Goal: Task Accomplishment & Management: Manage account settings

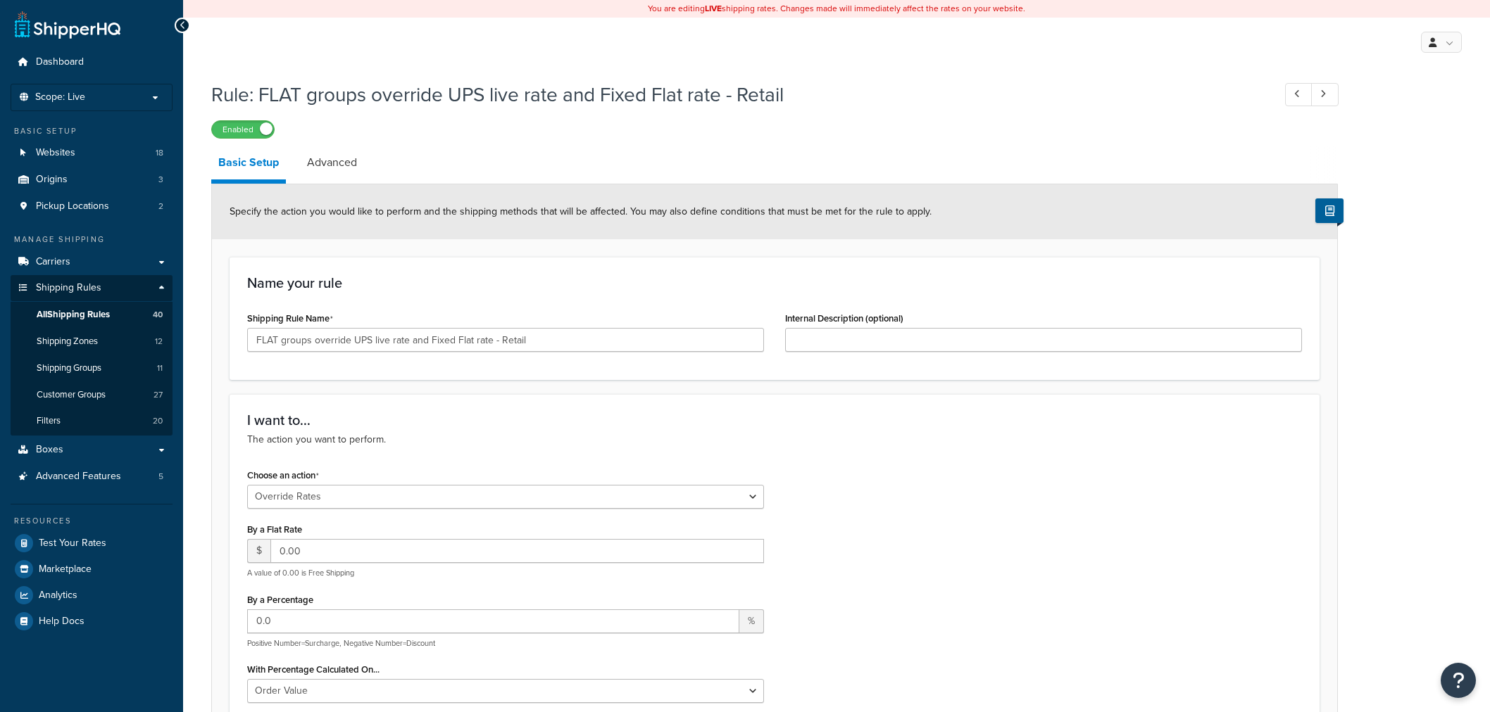
select select "OVERRIDE"
select select "ITEM"
click at [69, 262] on link "Carriers" at bounding box center [92, 262] width 162 height 26
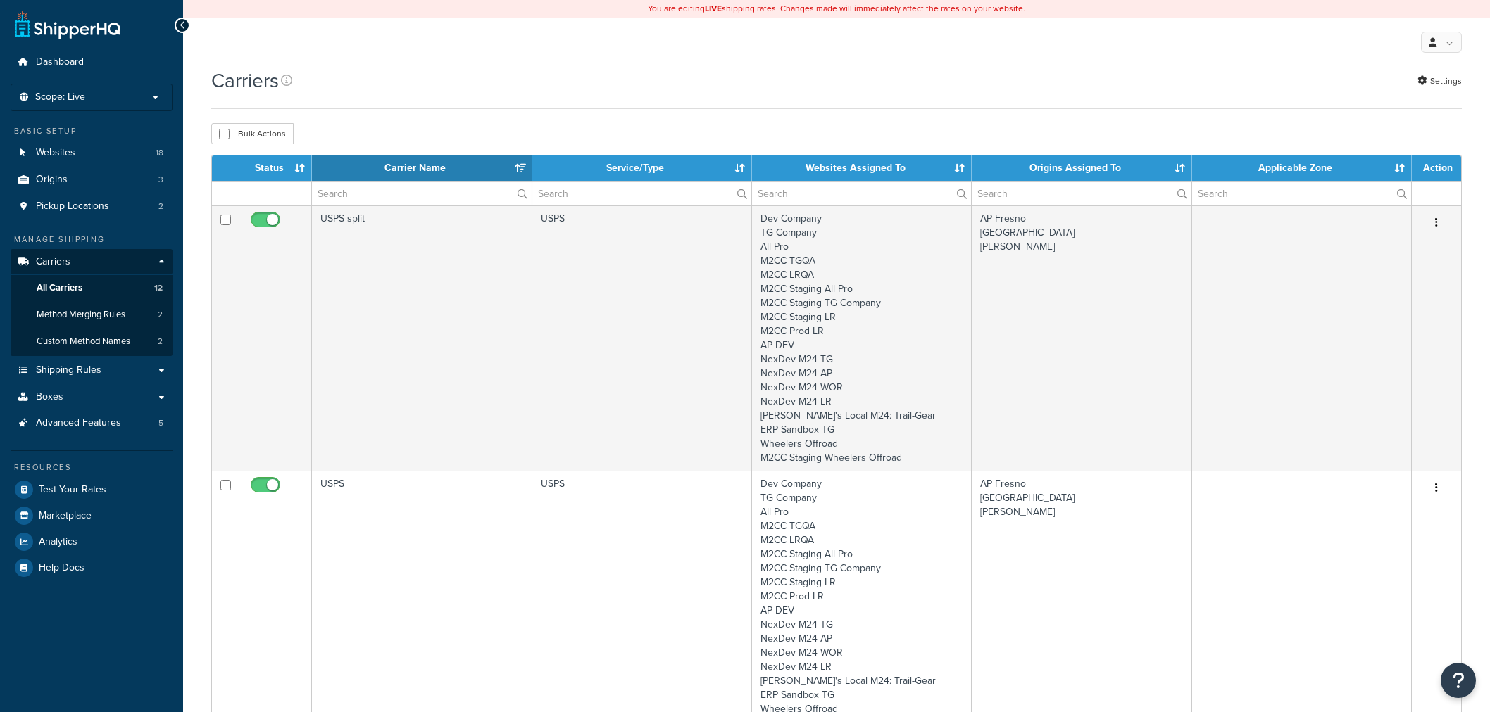
select select "15"
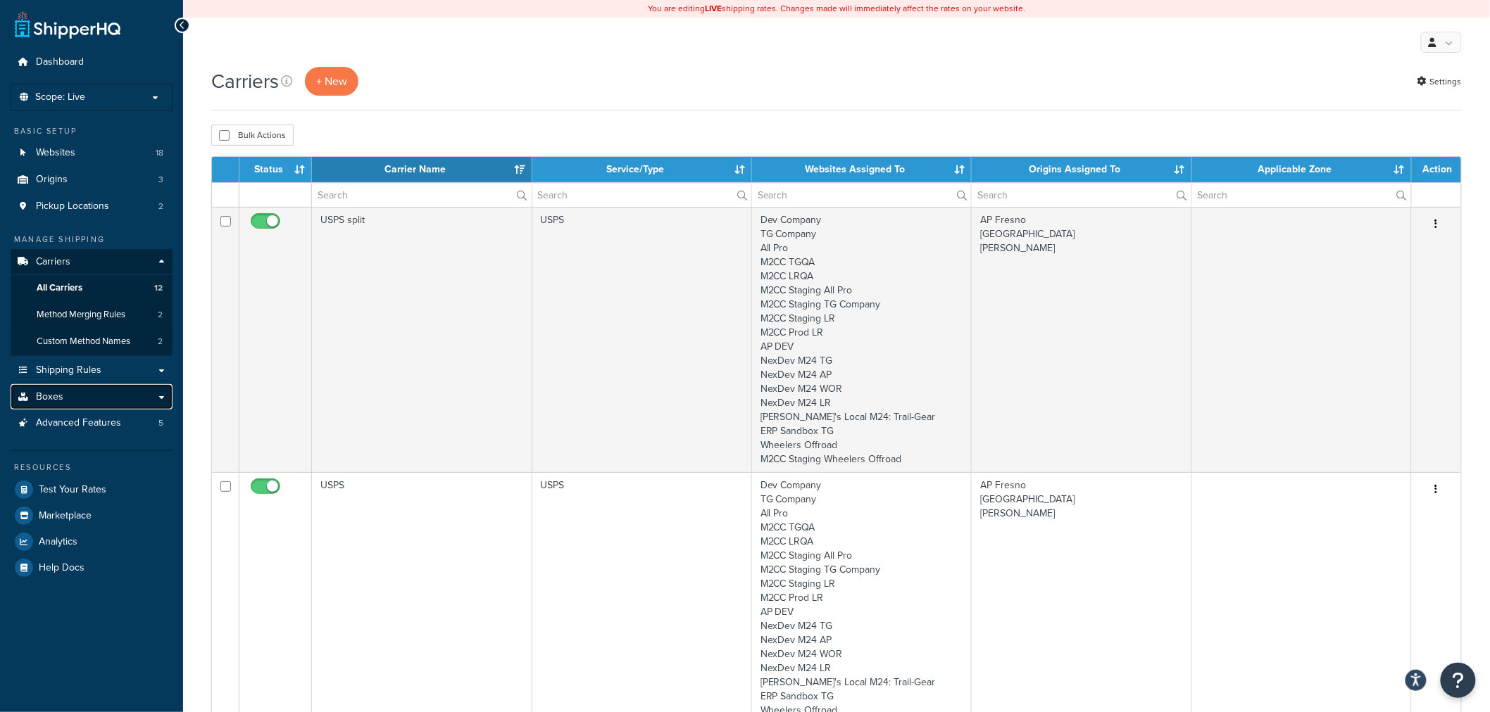
click at [38, 404] on link "Boxes" at bounding box center [92, 397] width 162 height 26
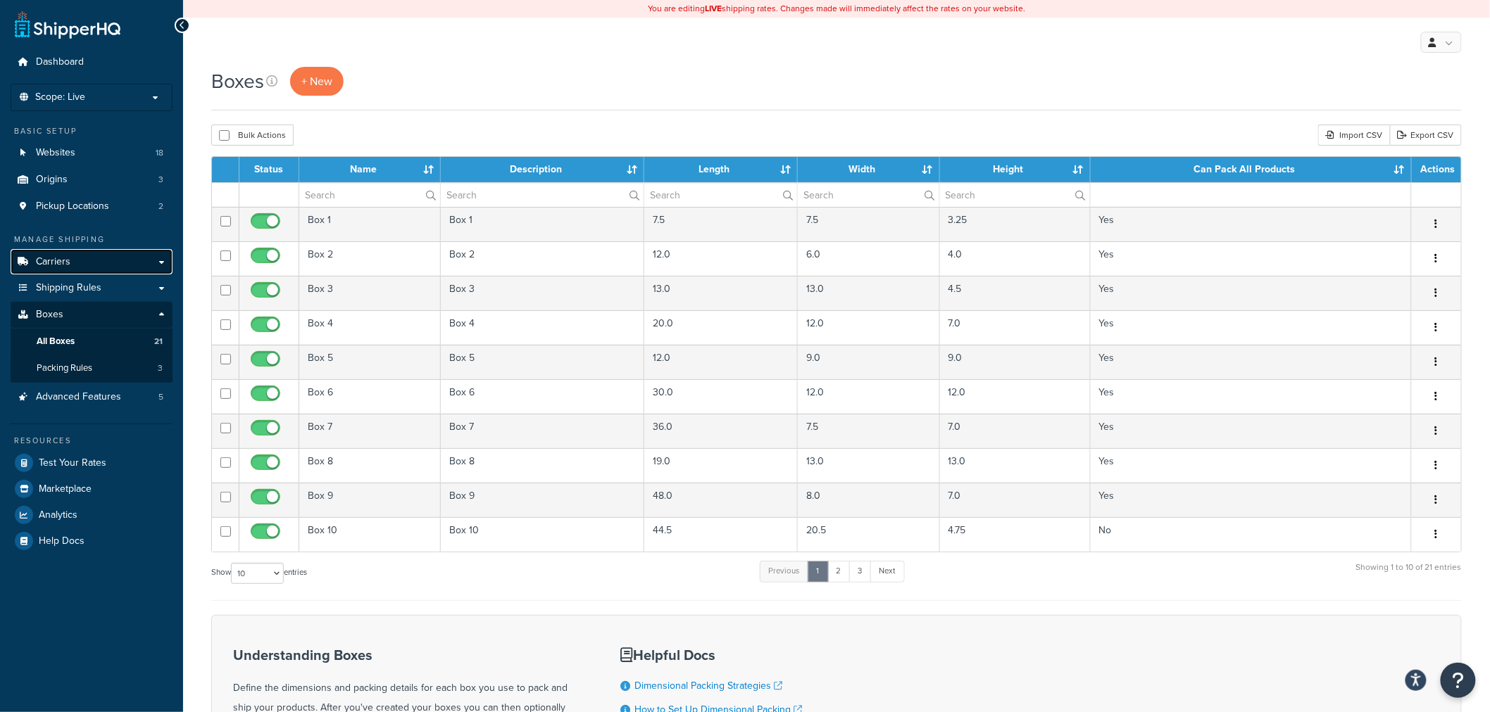
click at [75, 263] on link "Carriers" at bounding box center [92, 262] width 162 height 26
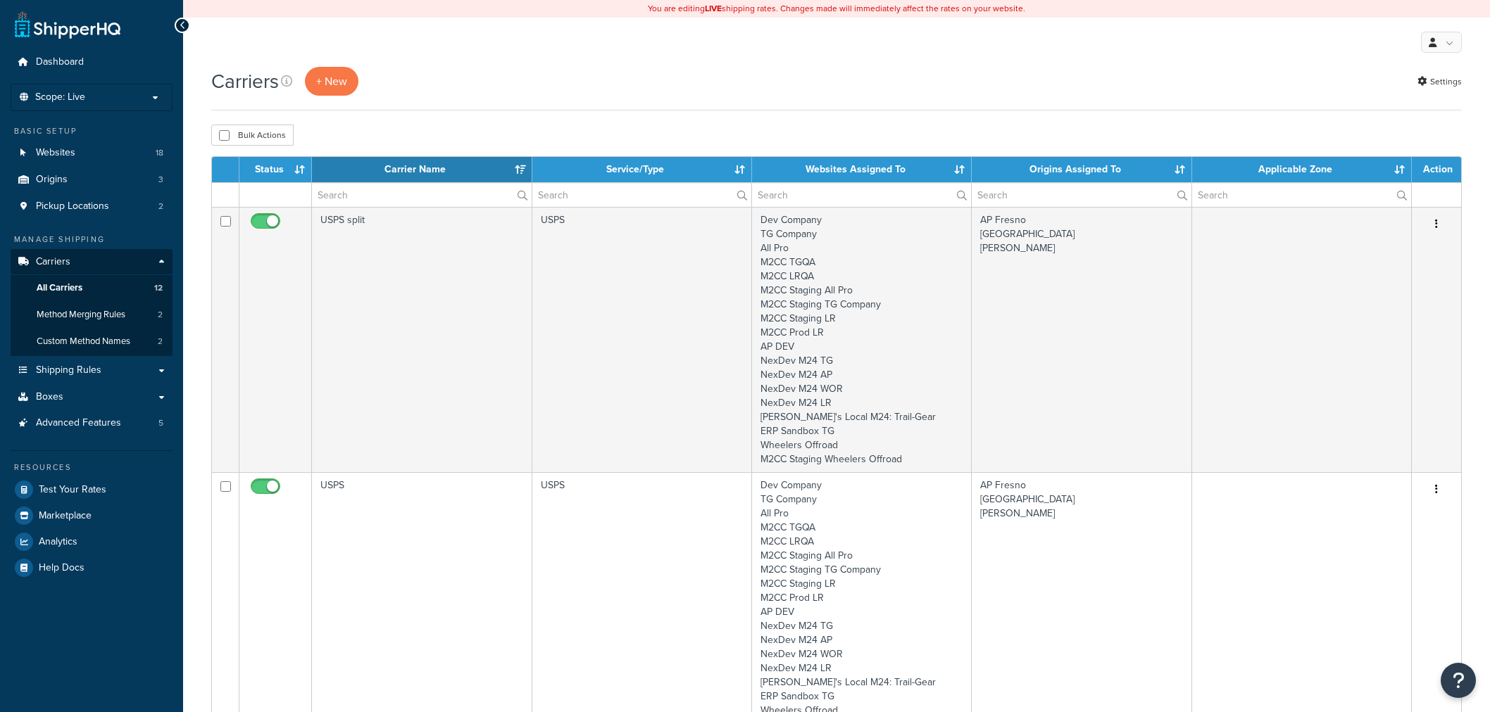
select select "15"
click at [376, 194] on input "text" at bounding box center [421, 195] width 219 height 24
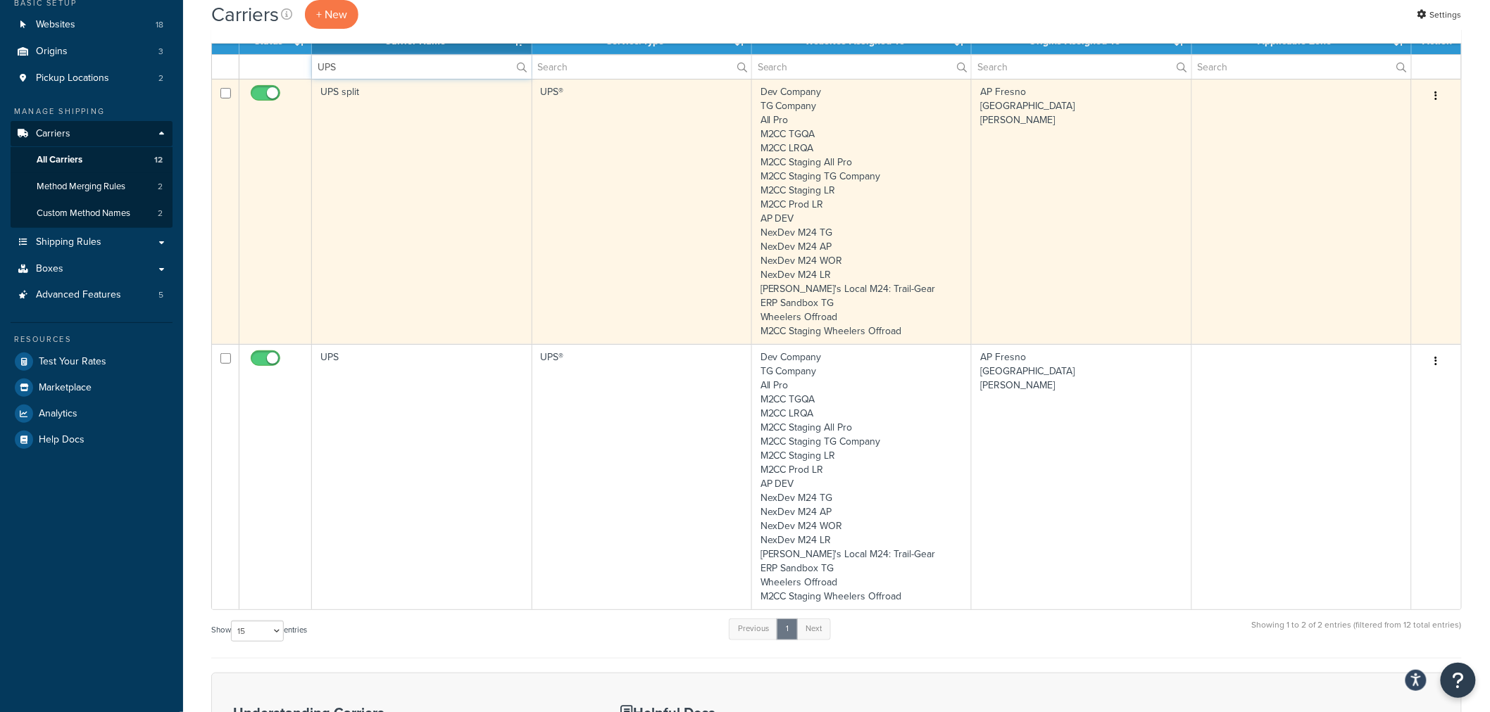
scroll to position [156, 0]
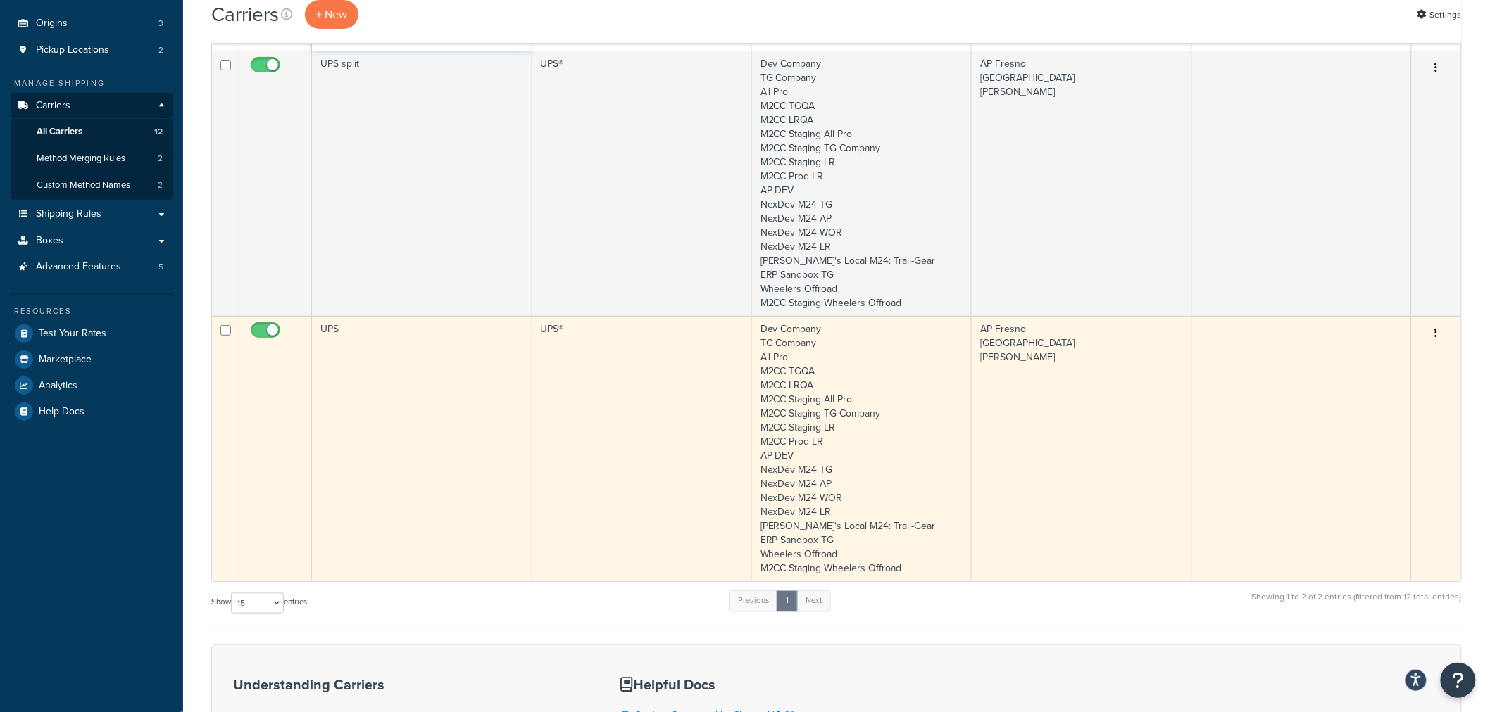
type input "UPS"
click at [1435, 332] on icon "button" at bounding box center [1436, 333] width 3 height 10
click at [1402, 349] on link "Edit" at bounding box center [1379, 361] width 111 height 29
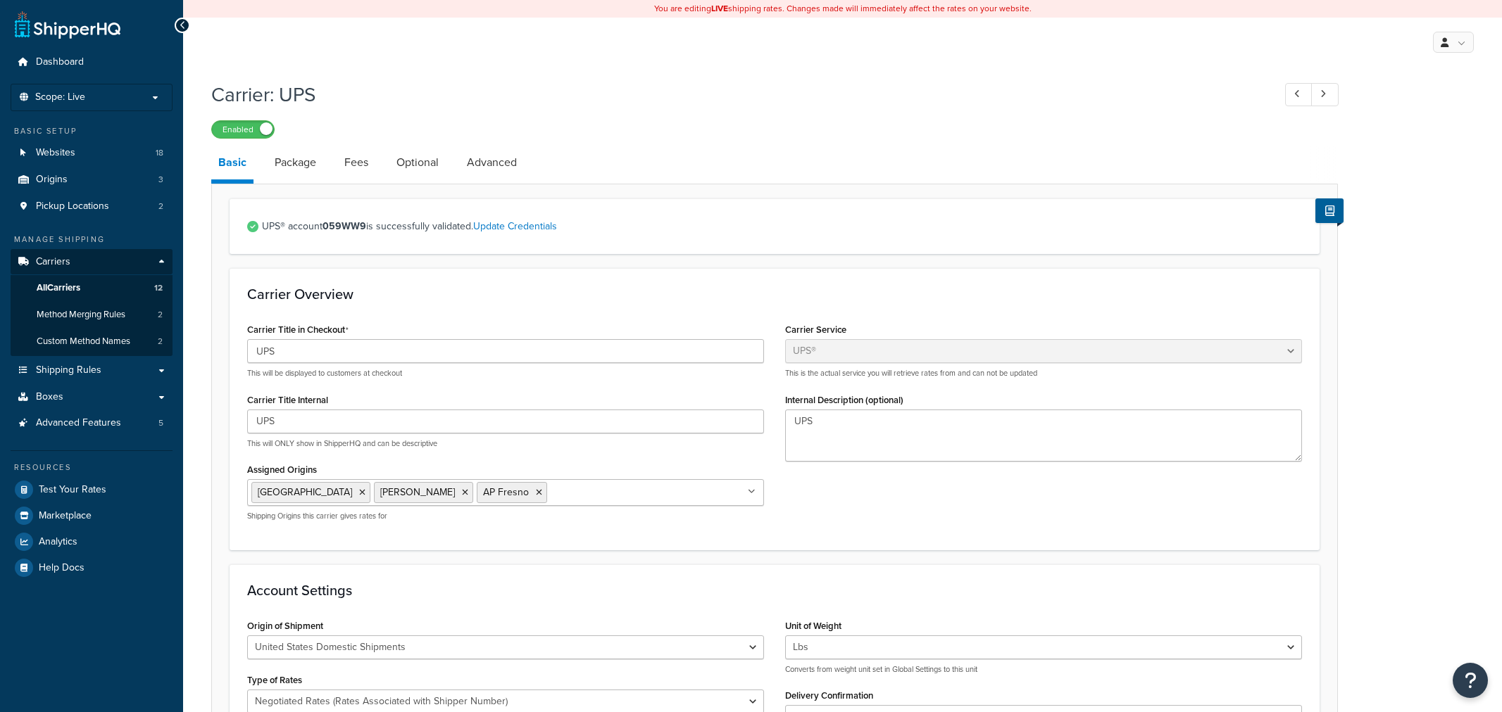
select select "ups"
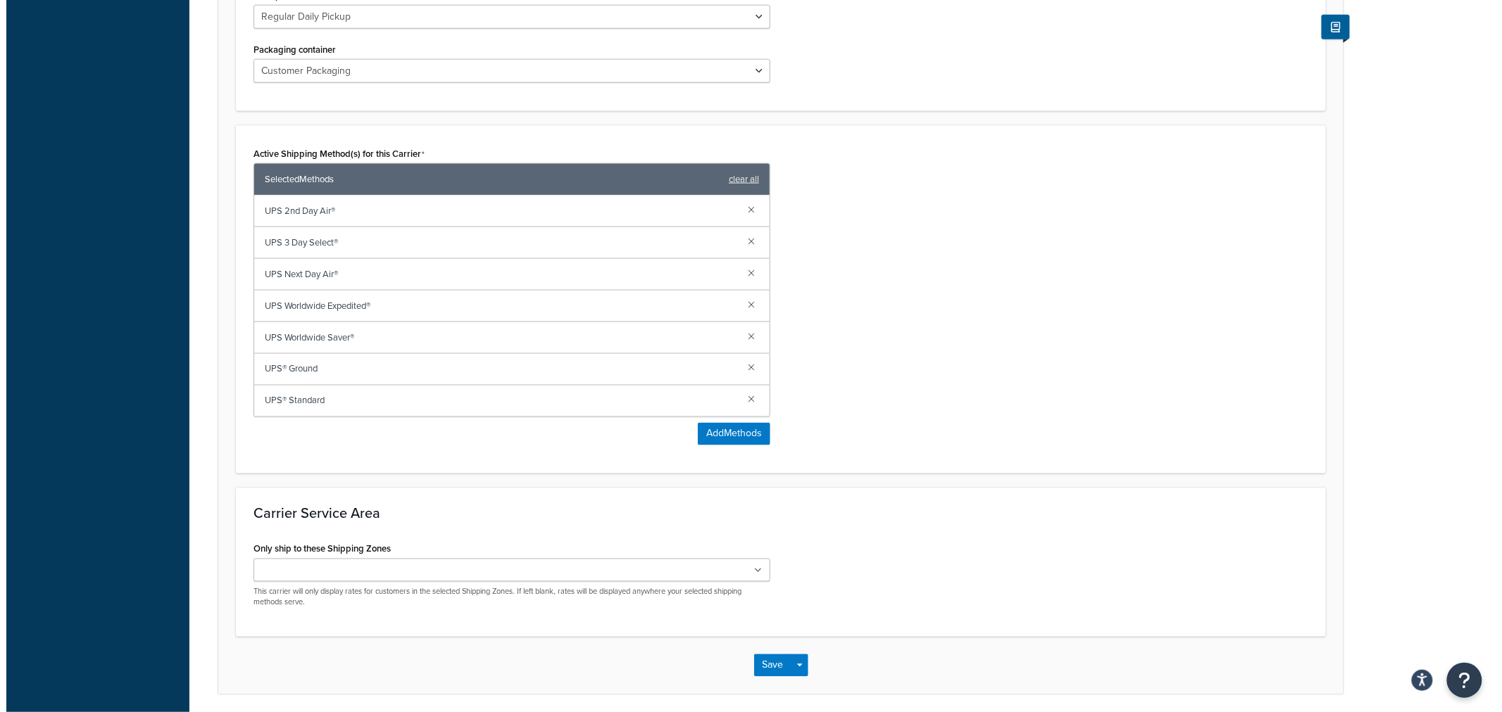
scroll to position [782, 0]
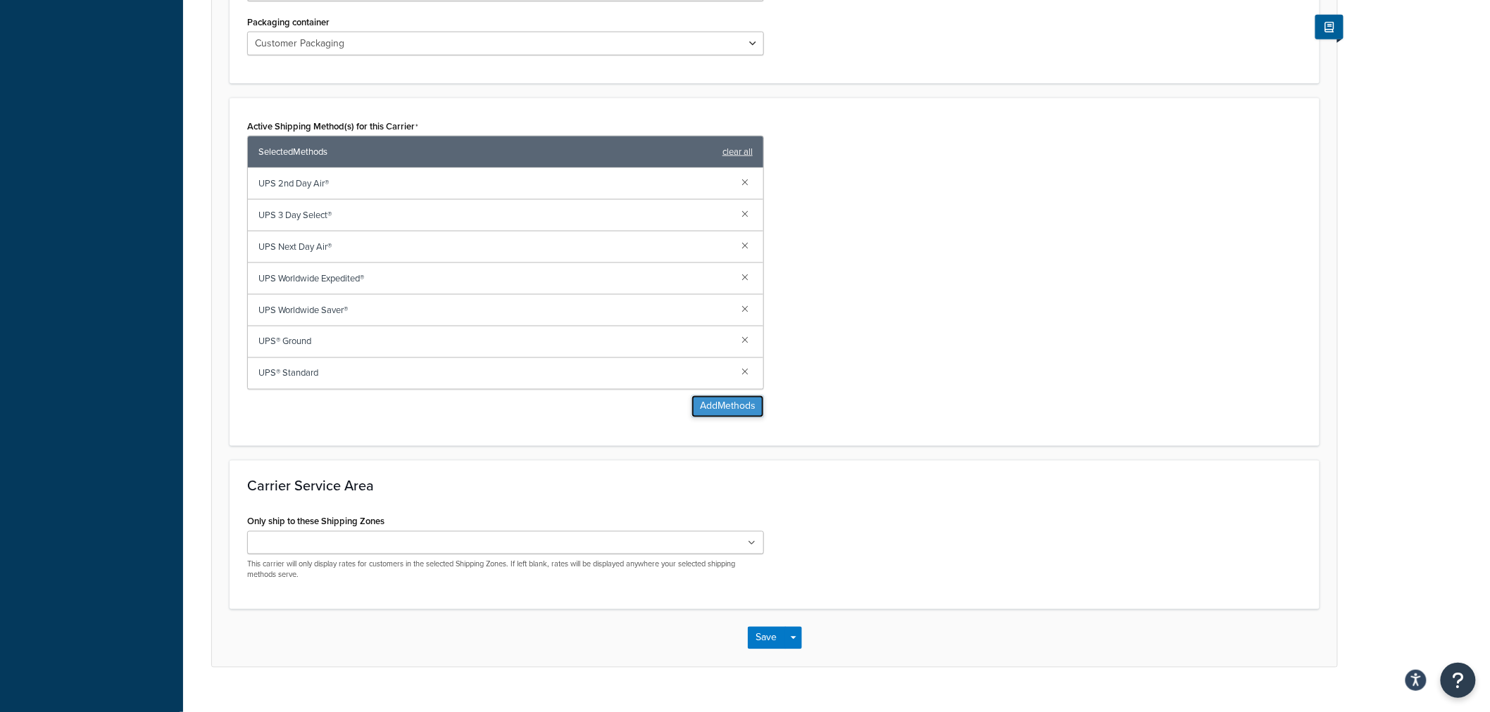
click at [712, 409] on button "Add Methods" at bounding box center [727, 407] width 73 height 23
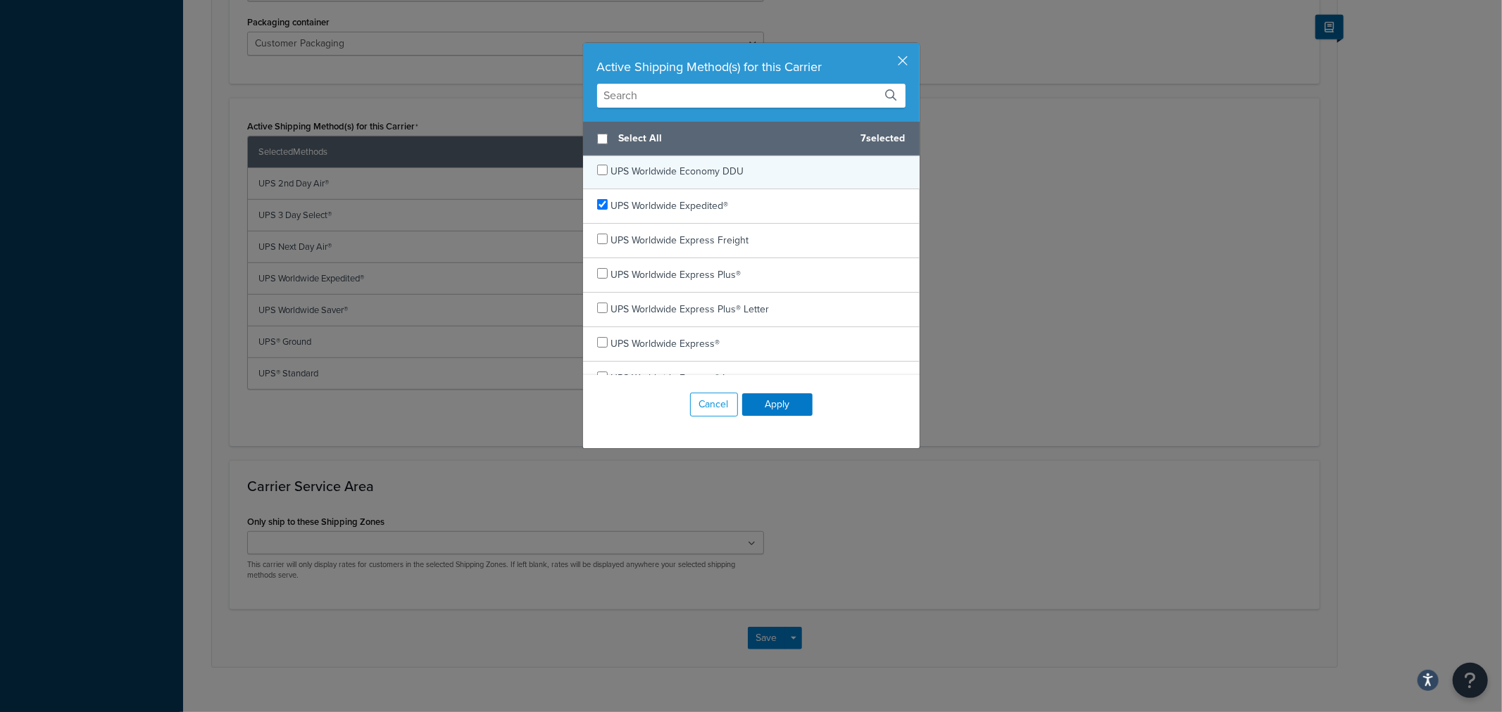
scroll to position [625, 0]
click at [697, 103] on input "text" at bounding box center [751, 96] width 308 height 24
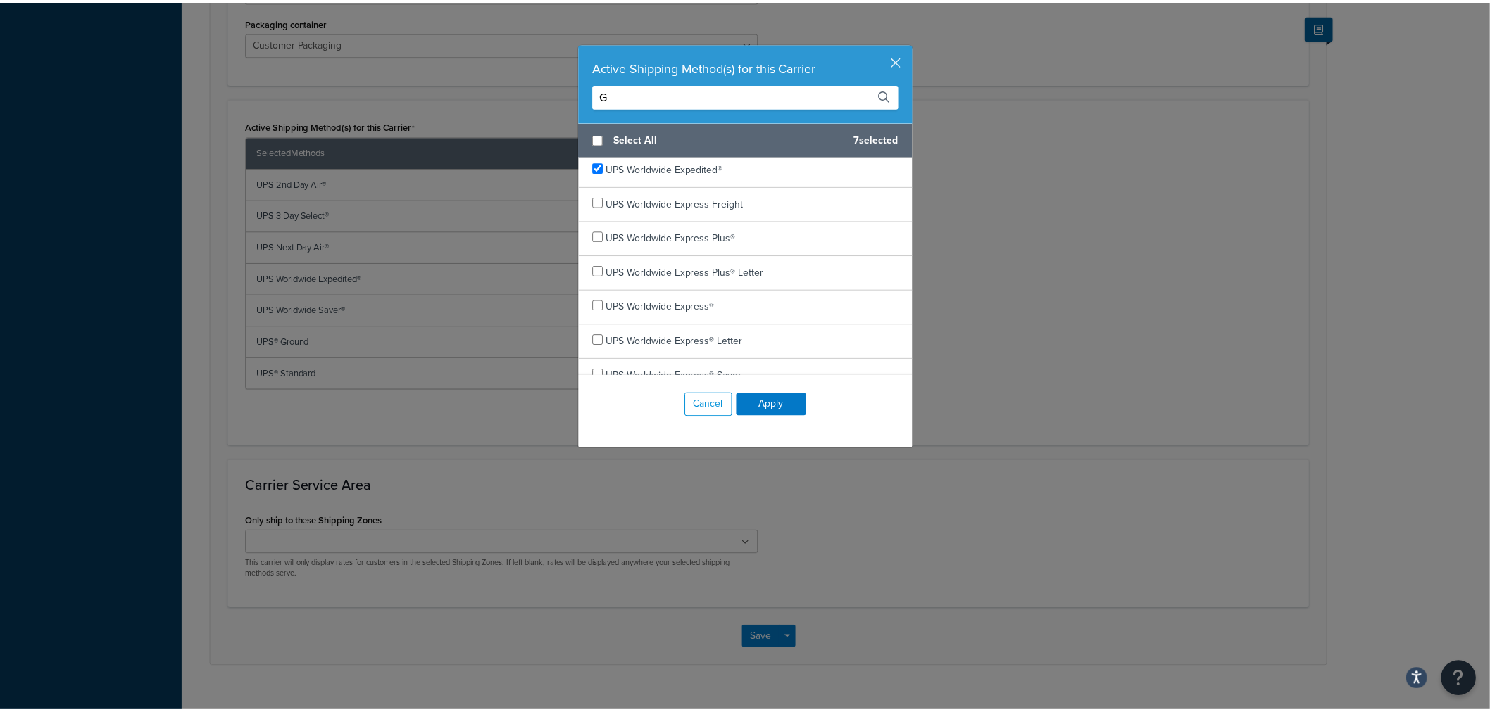
scroll to position [0, 0]
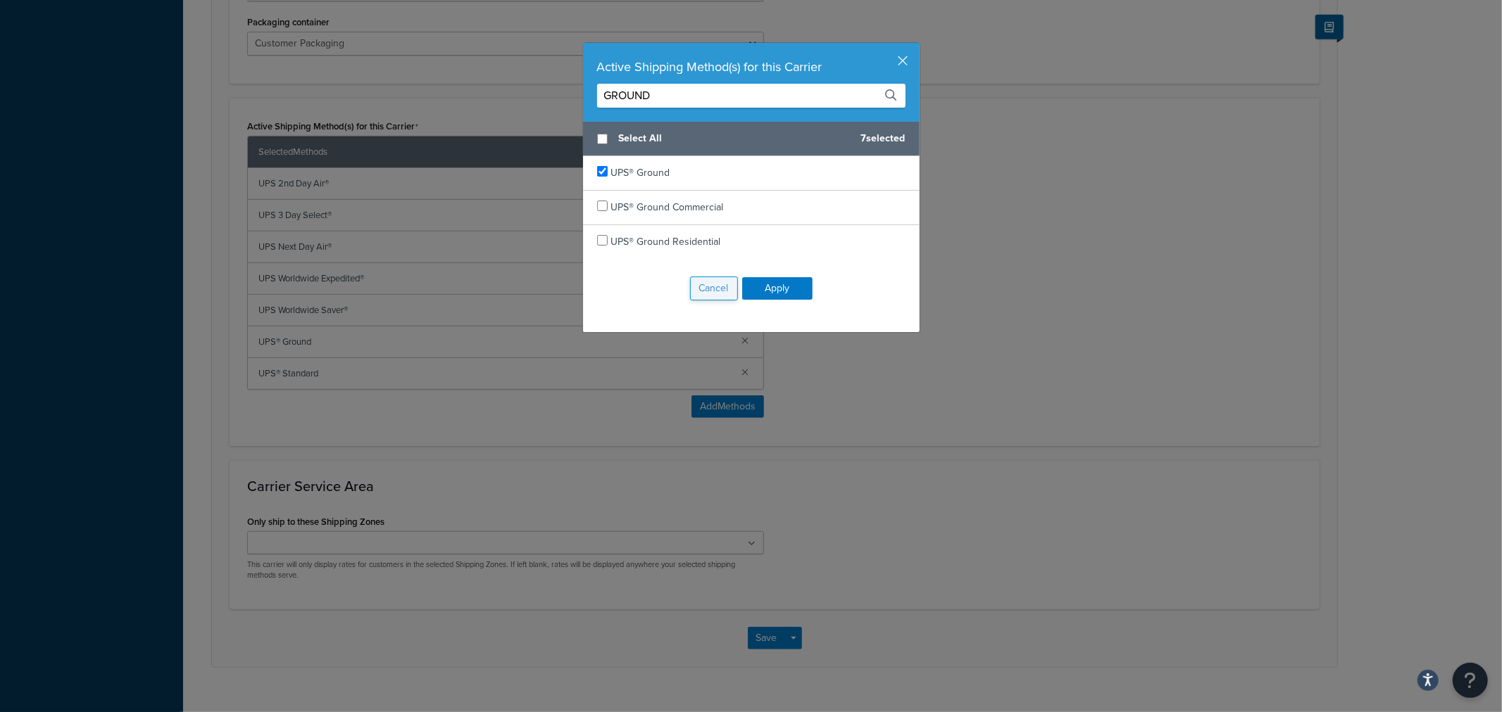
type input "GROUND"
click at [714, 291] on button "Cancel" at bounding box center [714, 289] width 48 height 24
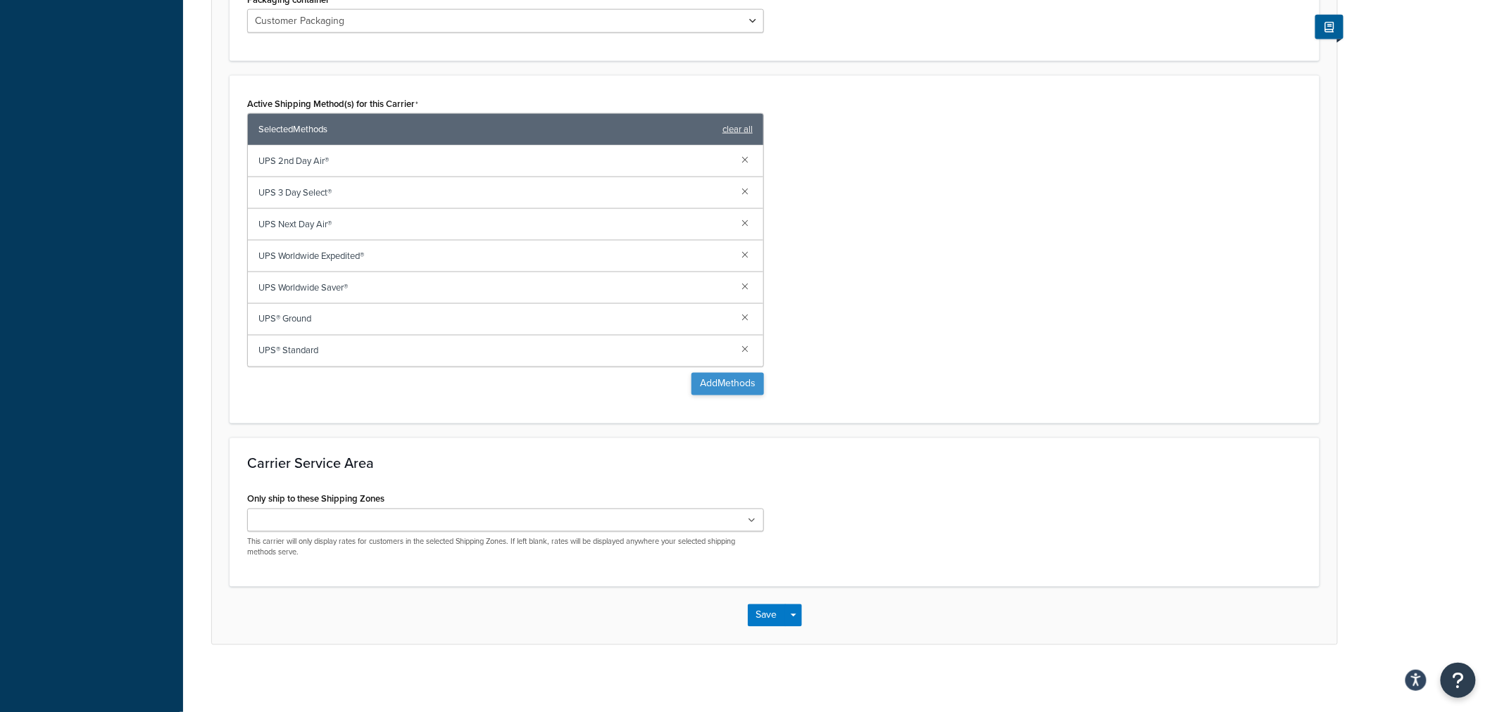
scroll to position [808, 0]
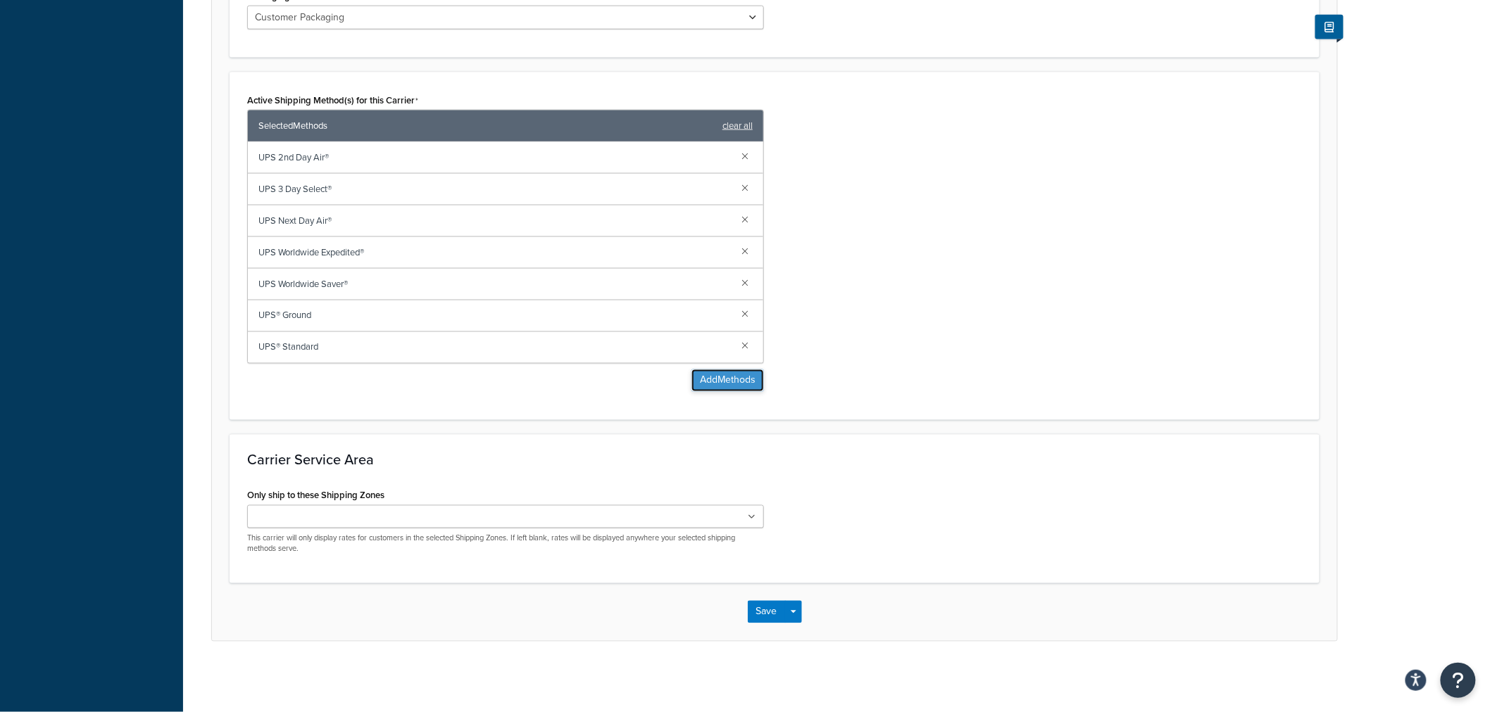
click at [701, 382] on button "Add Methods" at bounding box center [727, 381] width 73 height 23
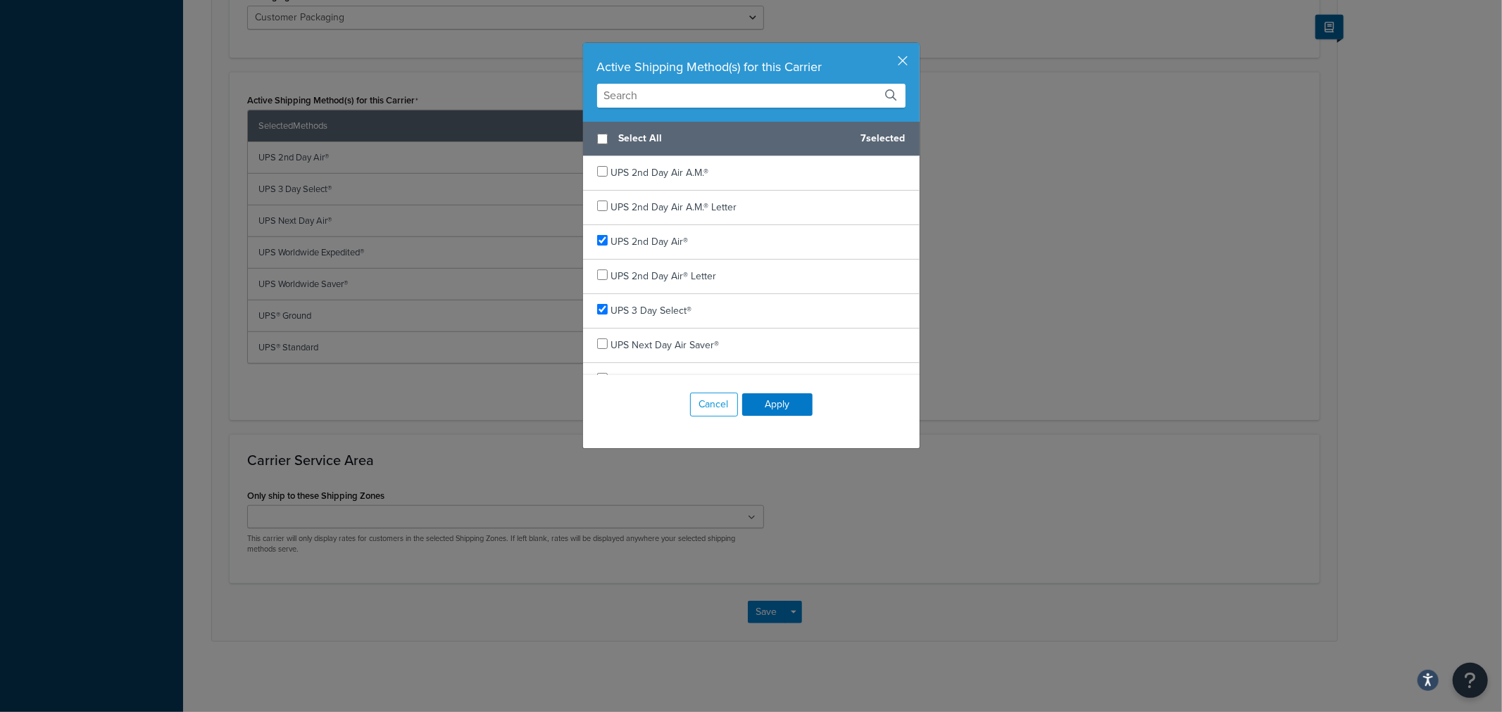
click at [674, 107] on input "text" at bounding box center [751, 96] width 308 height 24
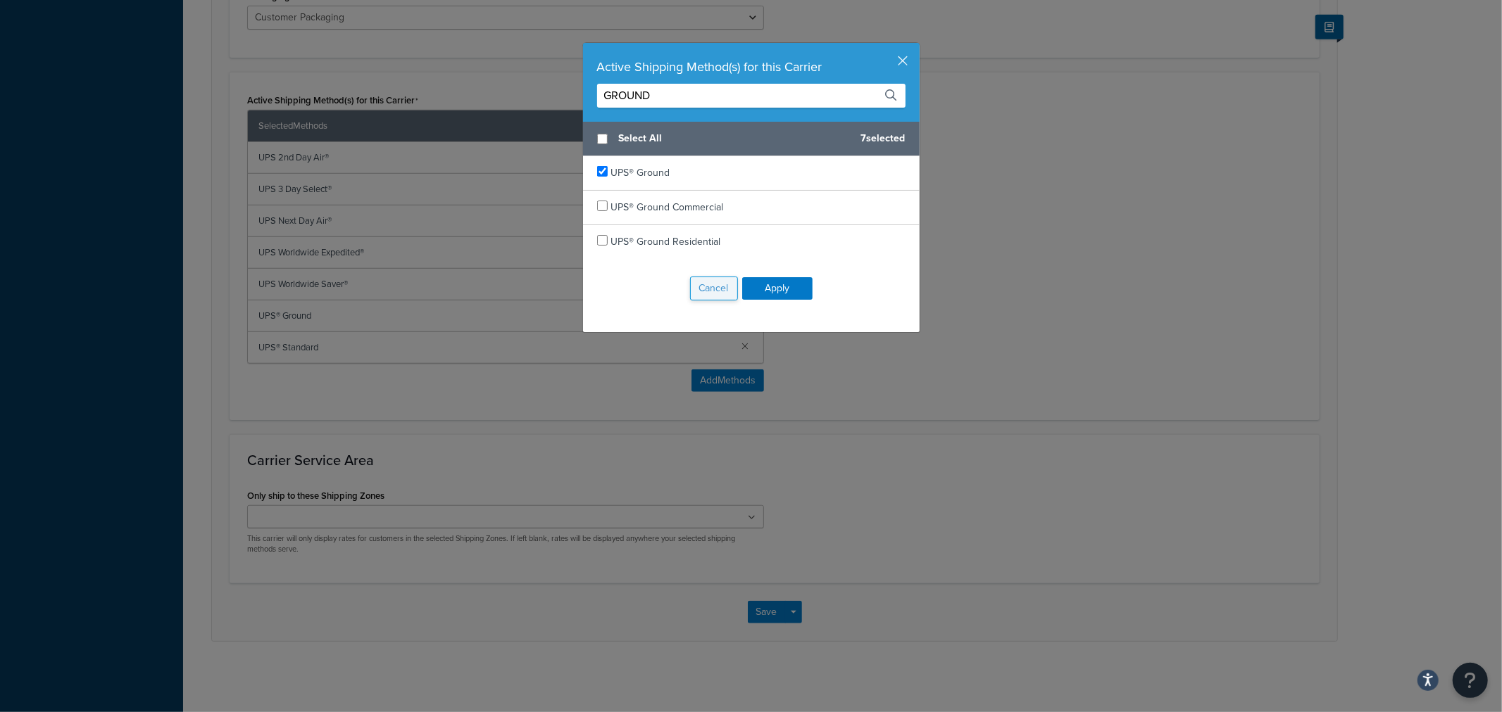
type input "GROUND"
click at [718, 290] on button "Cancel" at bounding box center [714, 289] width 48 height 24
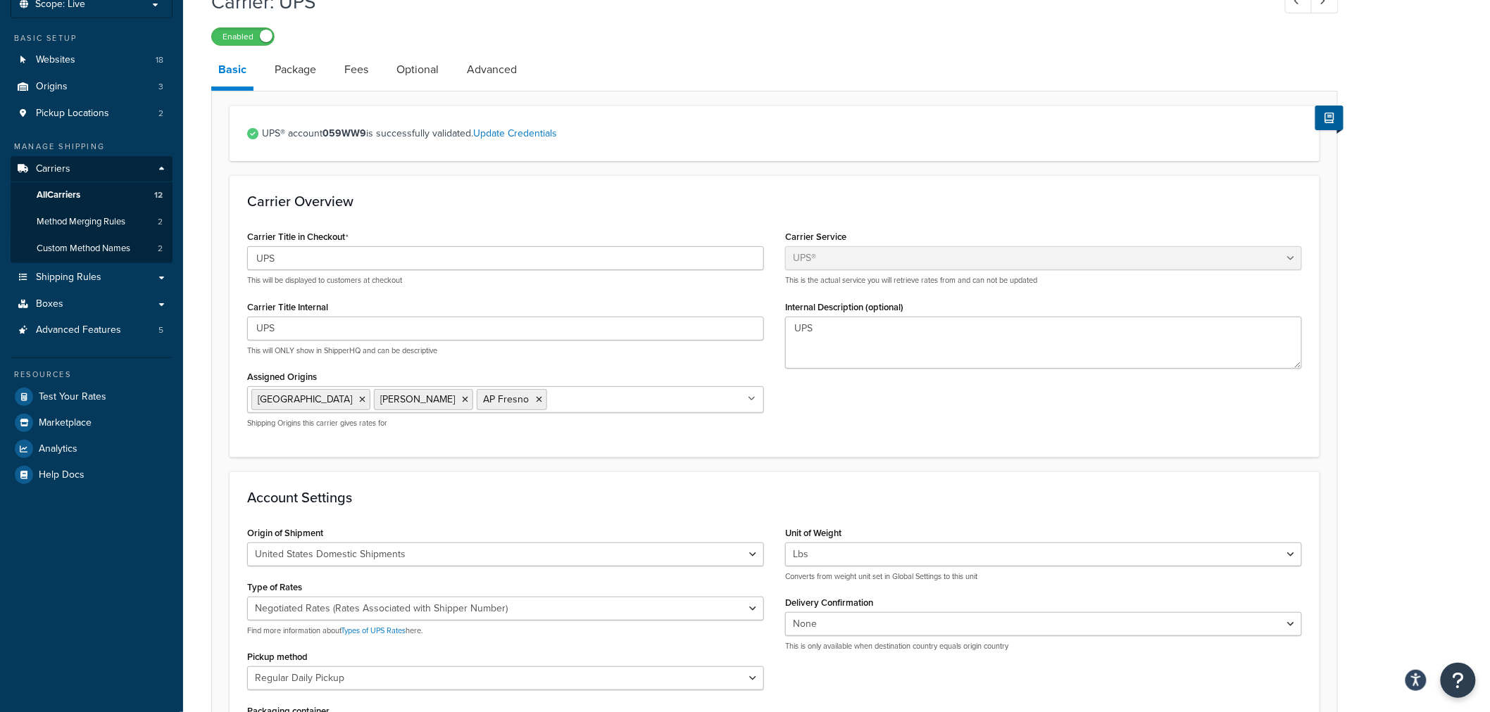
scroll to position [0, 0]
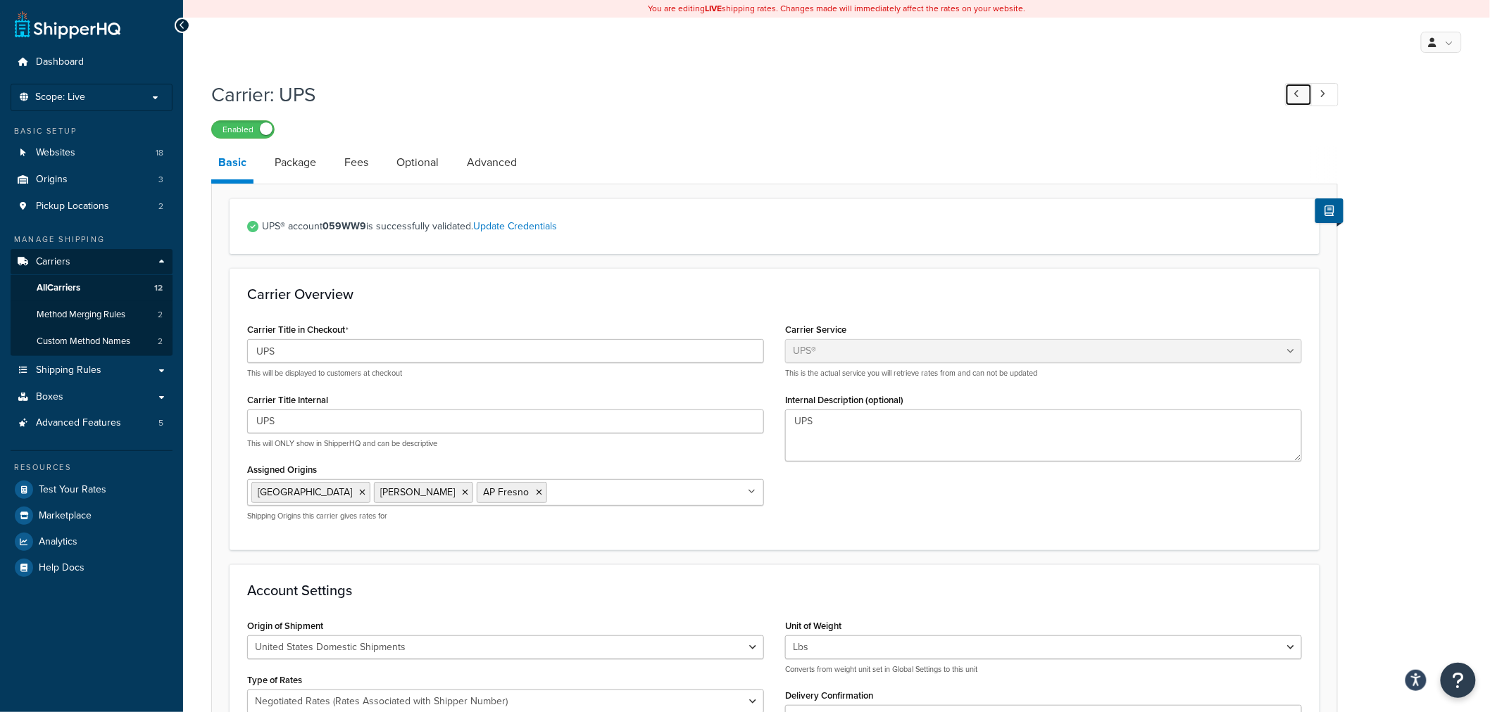
click at [1296, 99] on icon at bounding box center [1297, 93] width 6 height 9
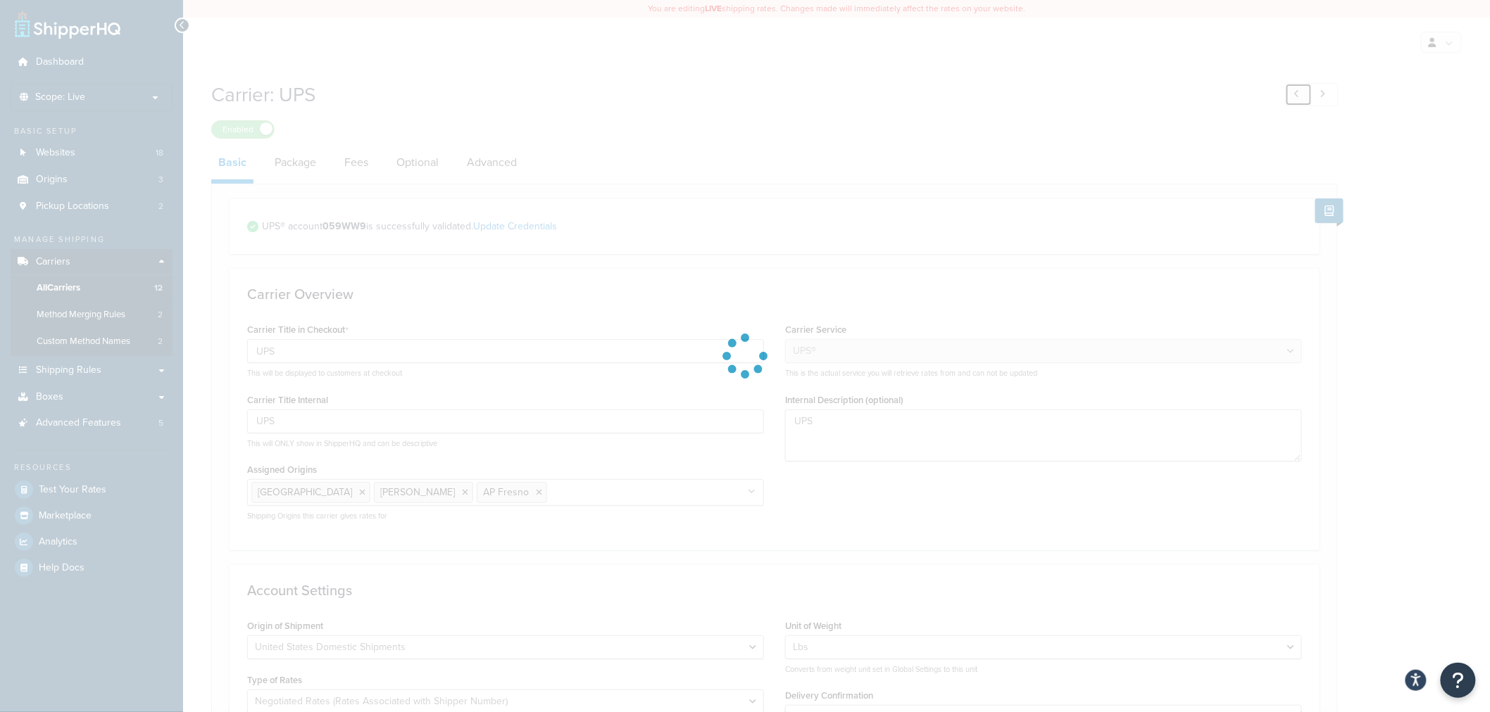
type input "FedEx"
select select "fedEx"
select select "REGULAR_PICKUP"
select select "YOUR_PACKAGING"
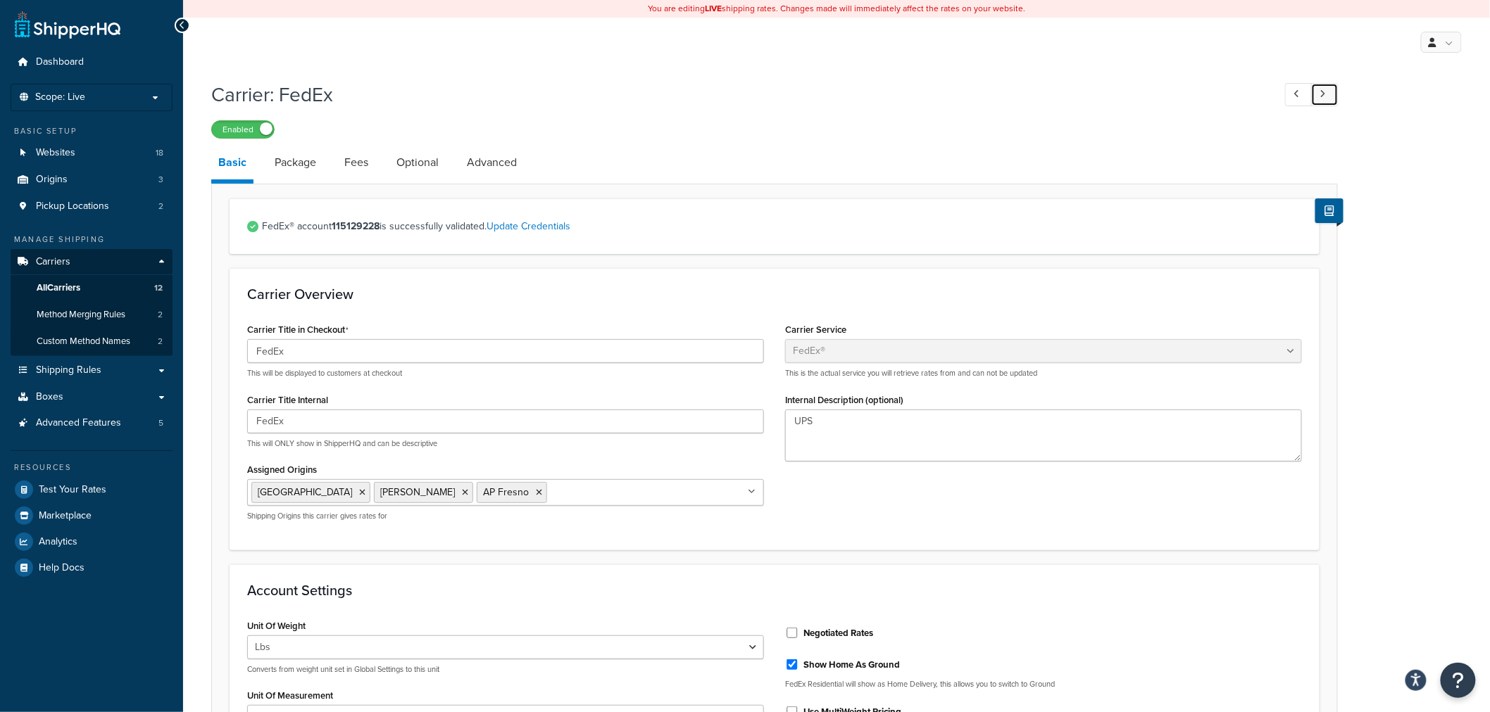
click at [1317, 94] on link at bounding box center [1324, 94] width 27 height 23
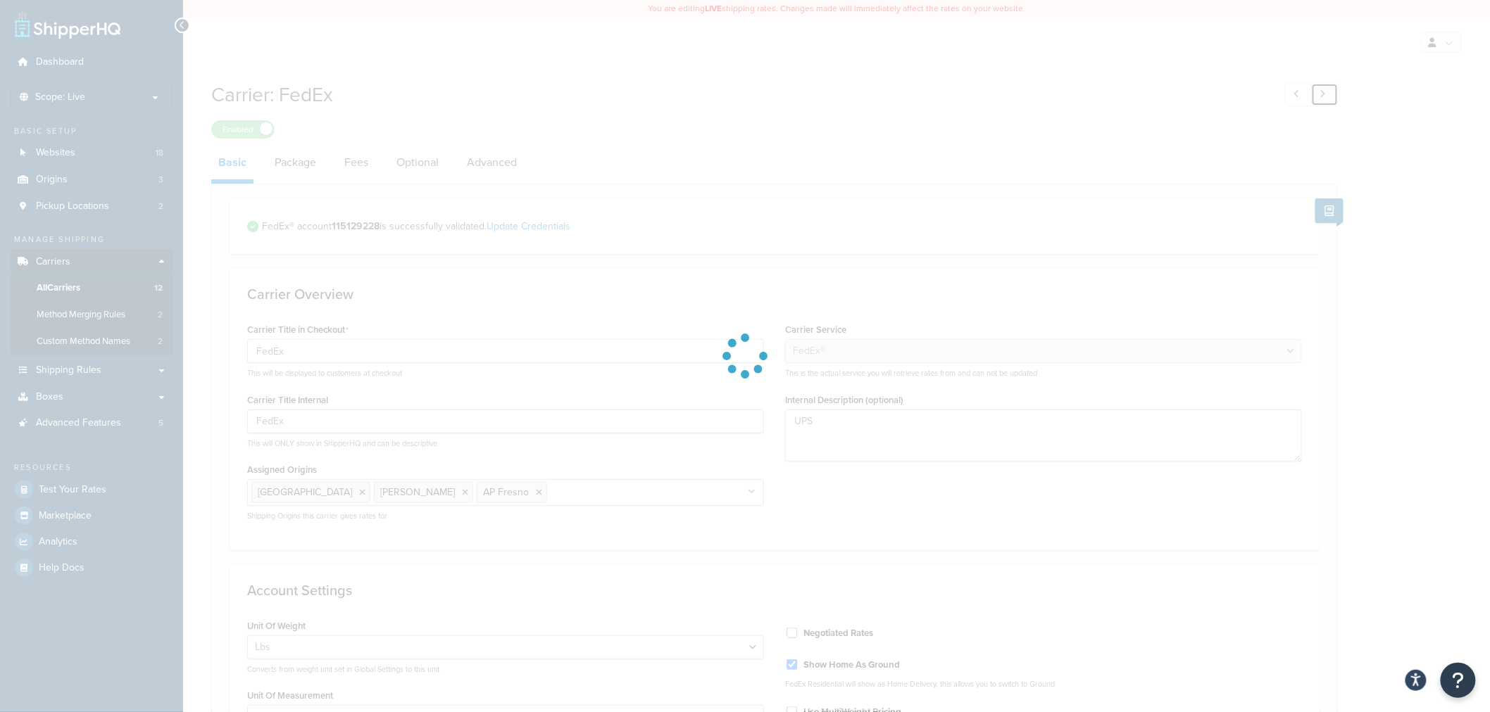
type input "UPS"
select select "ups"
select select "01"
select select "00"
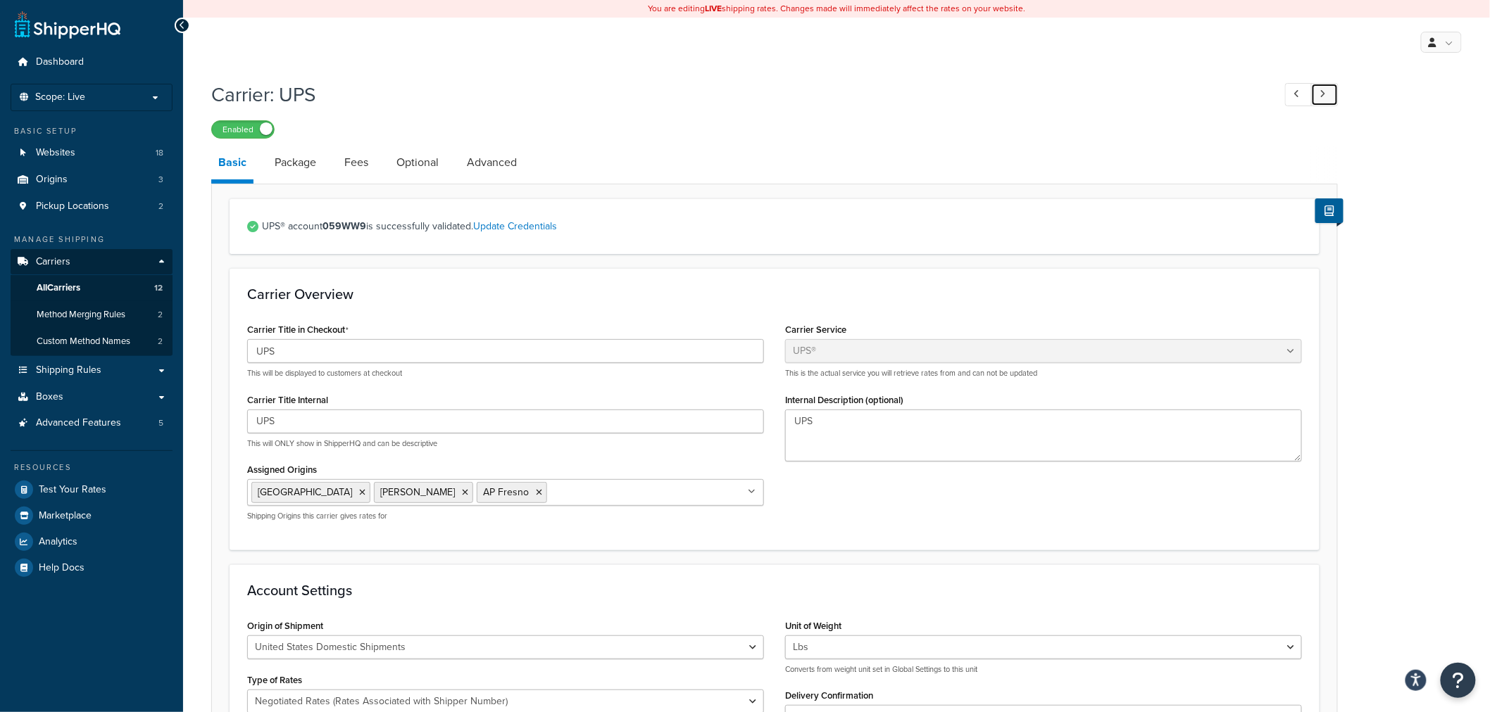
click at [1317, 94] on link at bounding box center [1324, 94] width 27 height 23
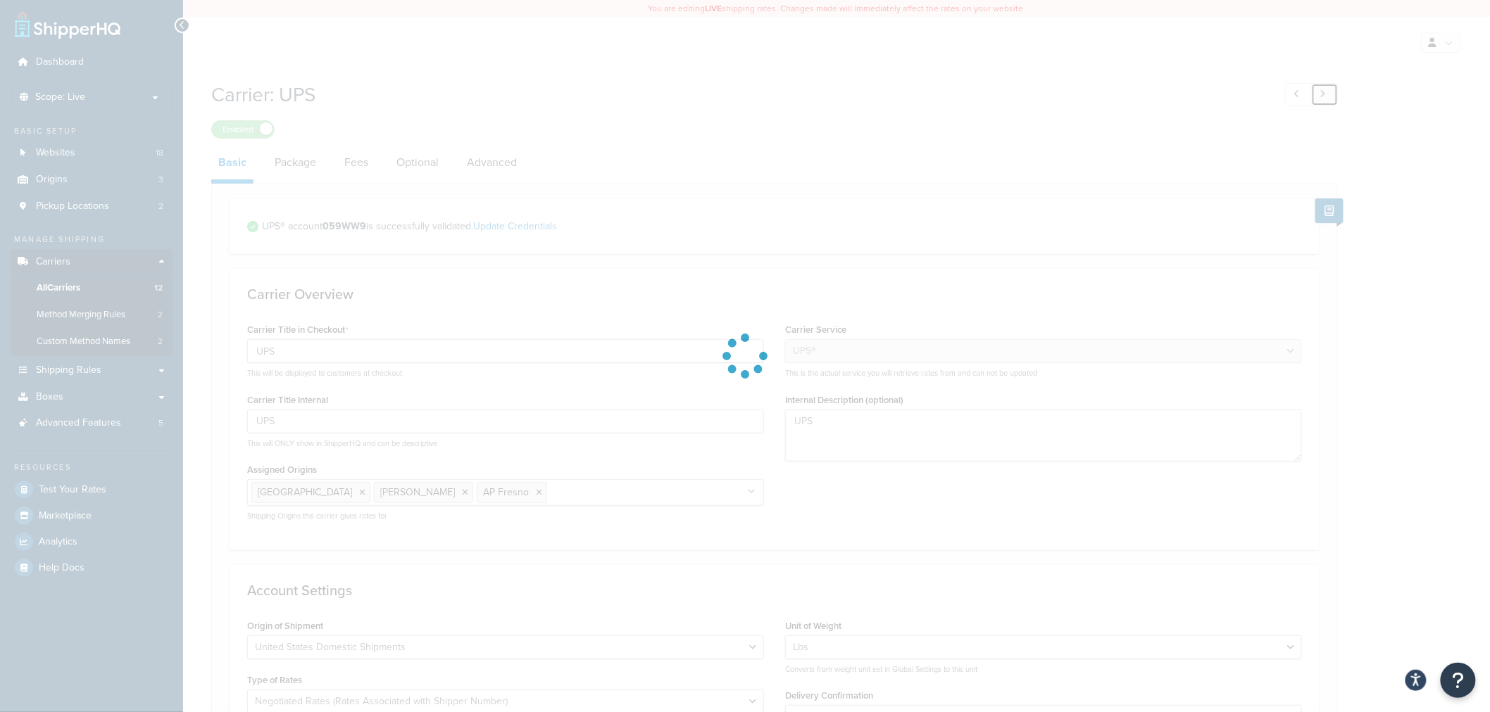
type input "Freight"
type input "Jacob Garcia"
select select "upsFreight"
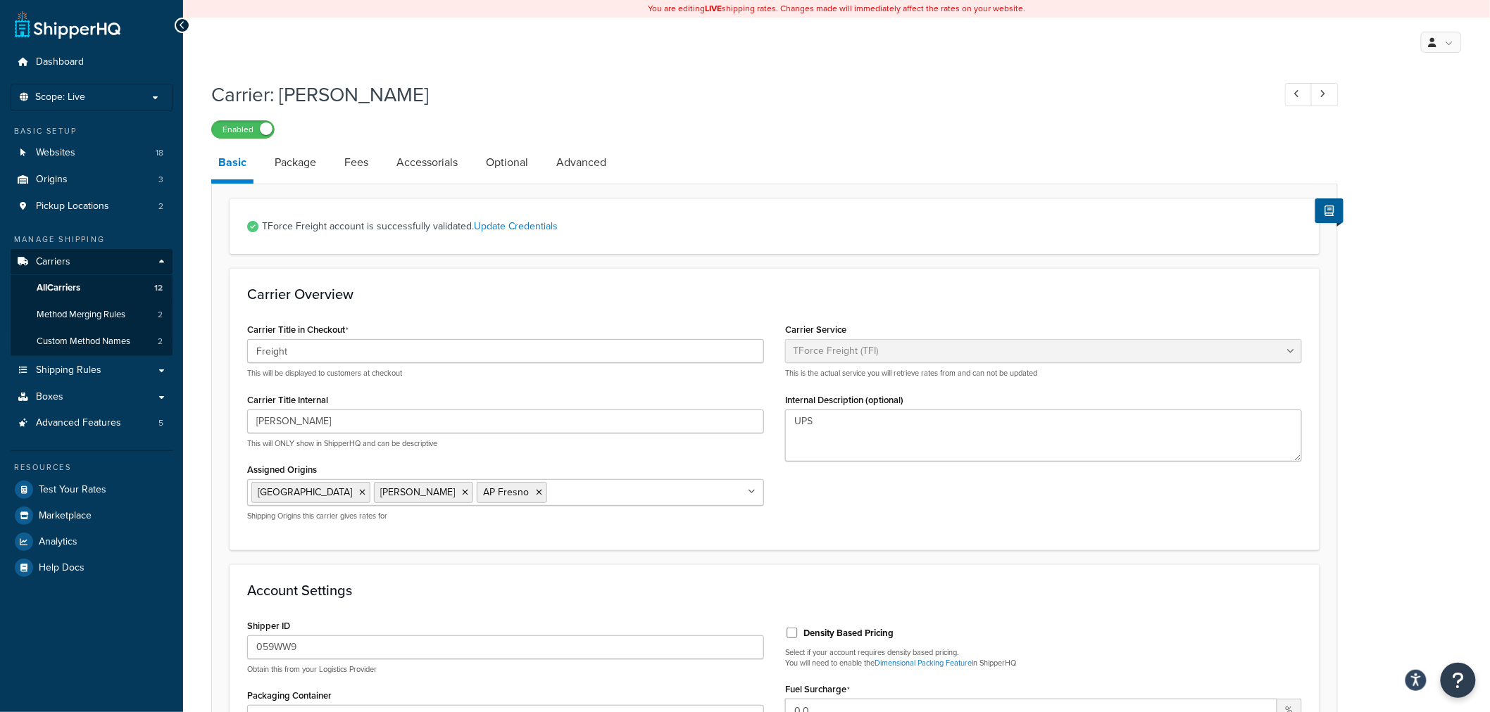
click at [178, 28] on div at bounding box center [182, 25] width 15 height 15
click at [78, 290] on span "All Carriers" at bounding box center [59, 288] width 44 height 12
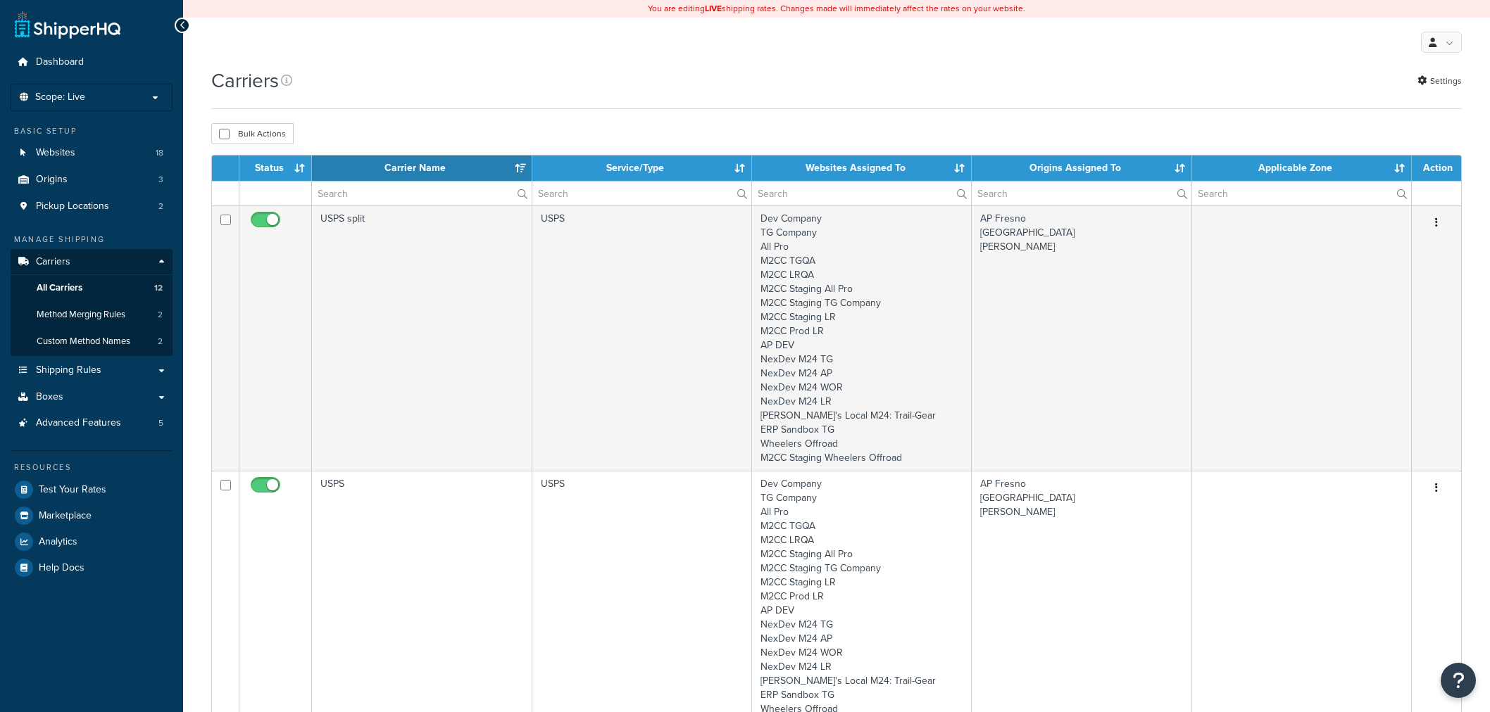
select select "15"
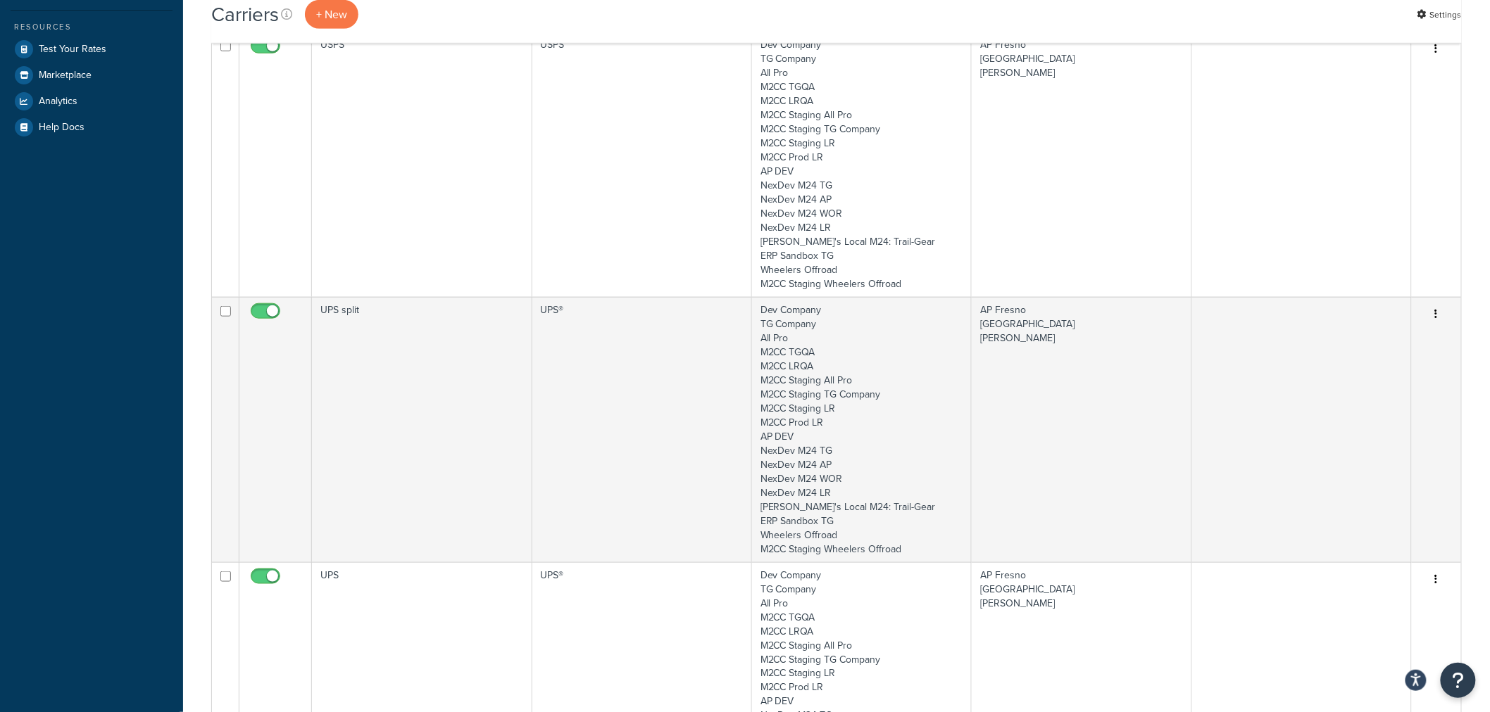
scroll to position [469, 0]
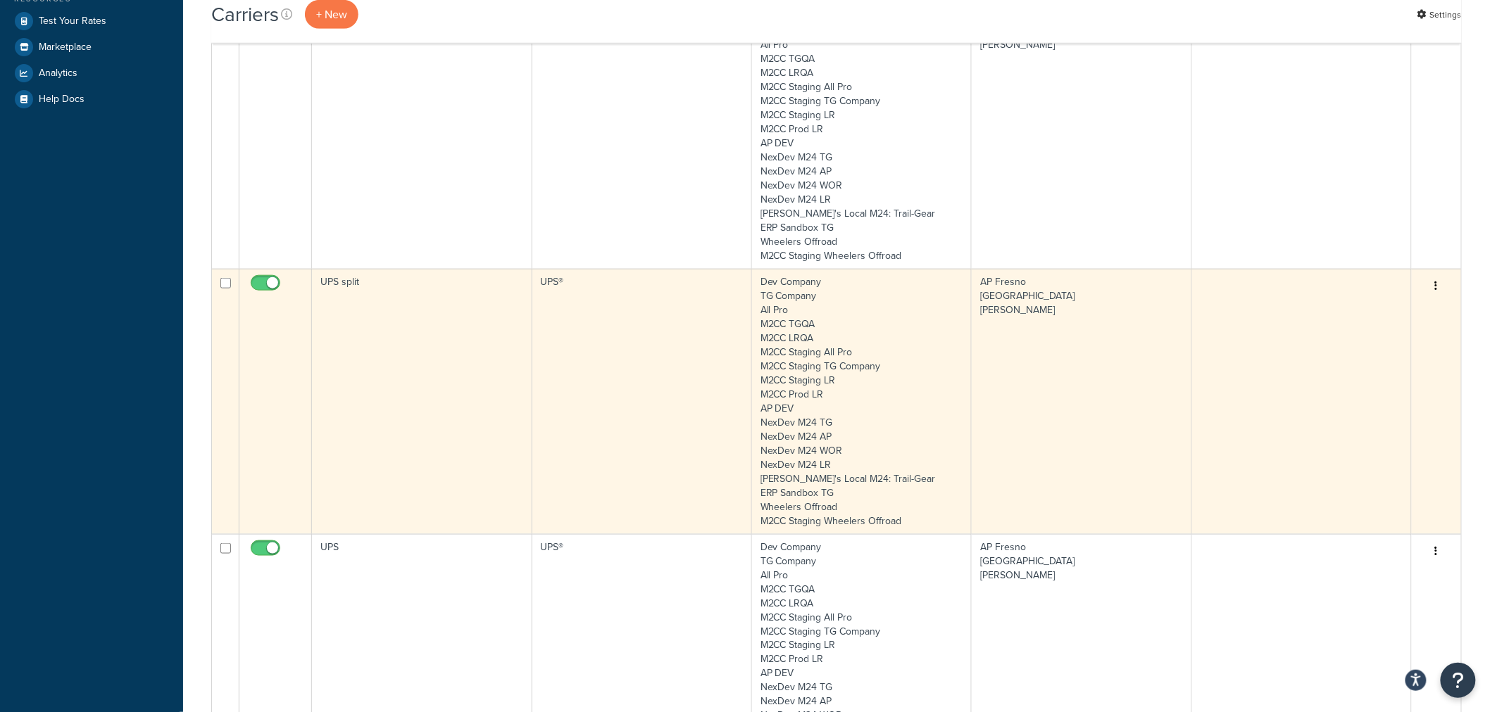
click at [1436, 289] on icon "button" at bounding box center [1436, 286] width 3 height 10
click at [1395, 314] on link "Edit" at bounding box center [1379, 314] width 111 height 29
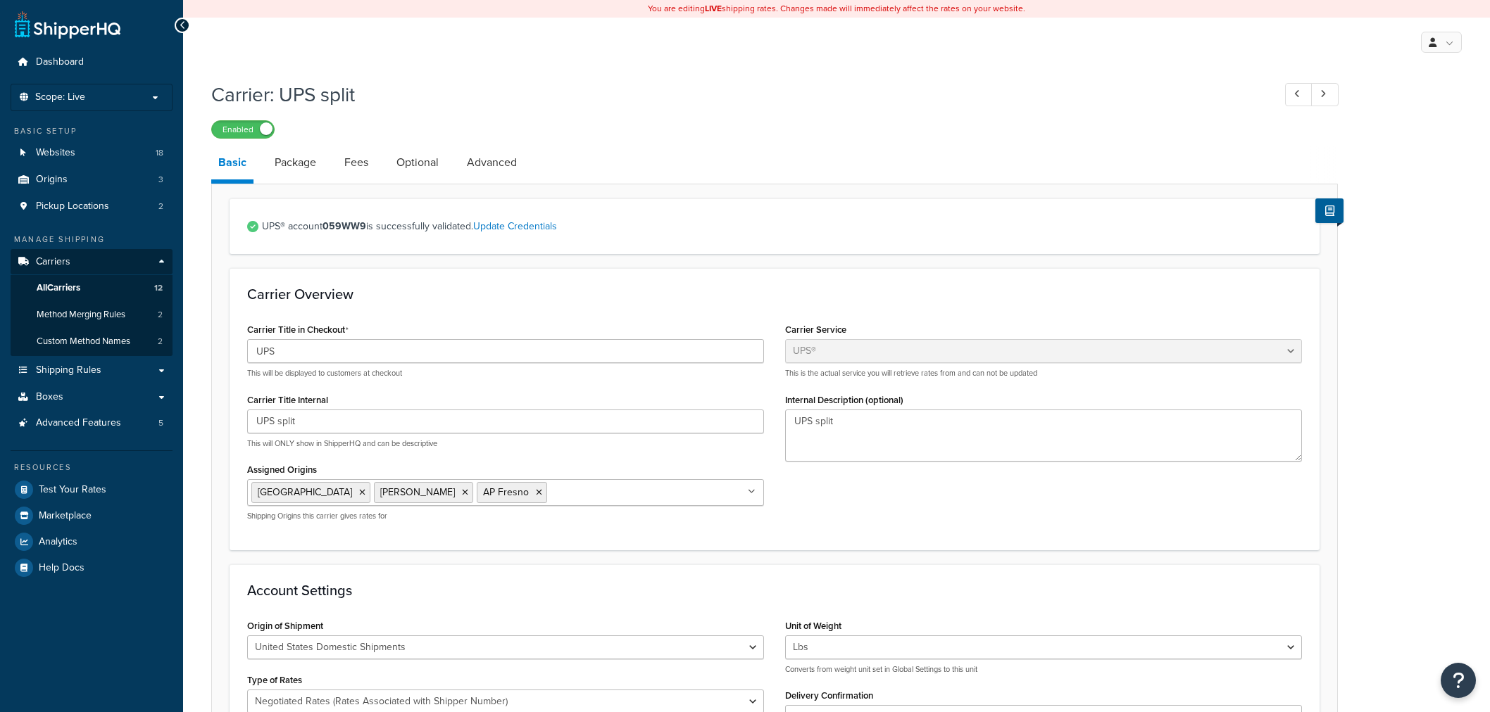
select select "ups"
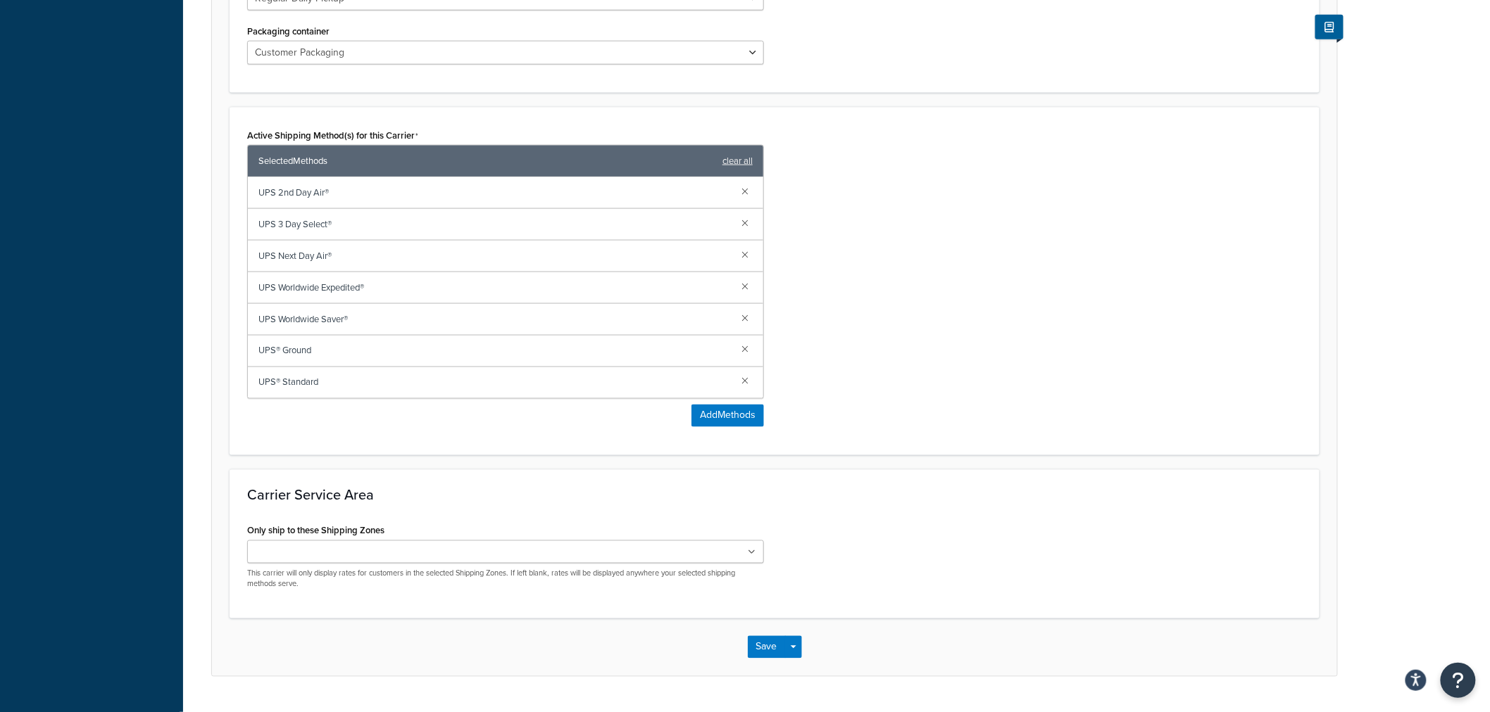
scroll to position [782, 0]
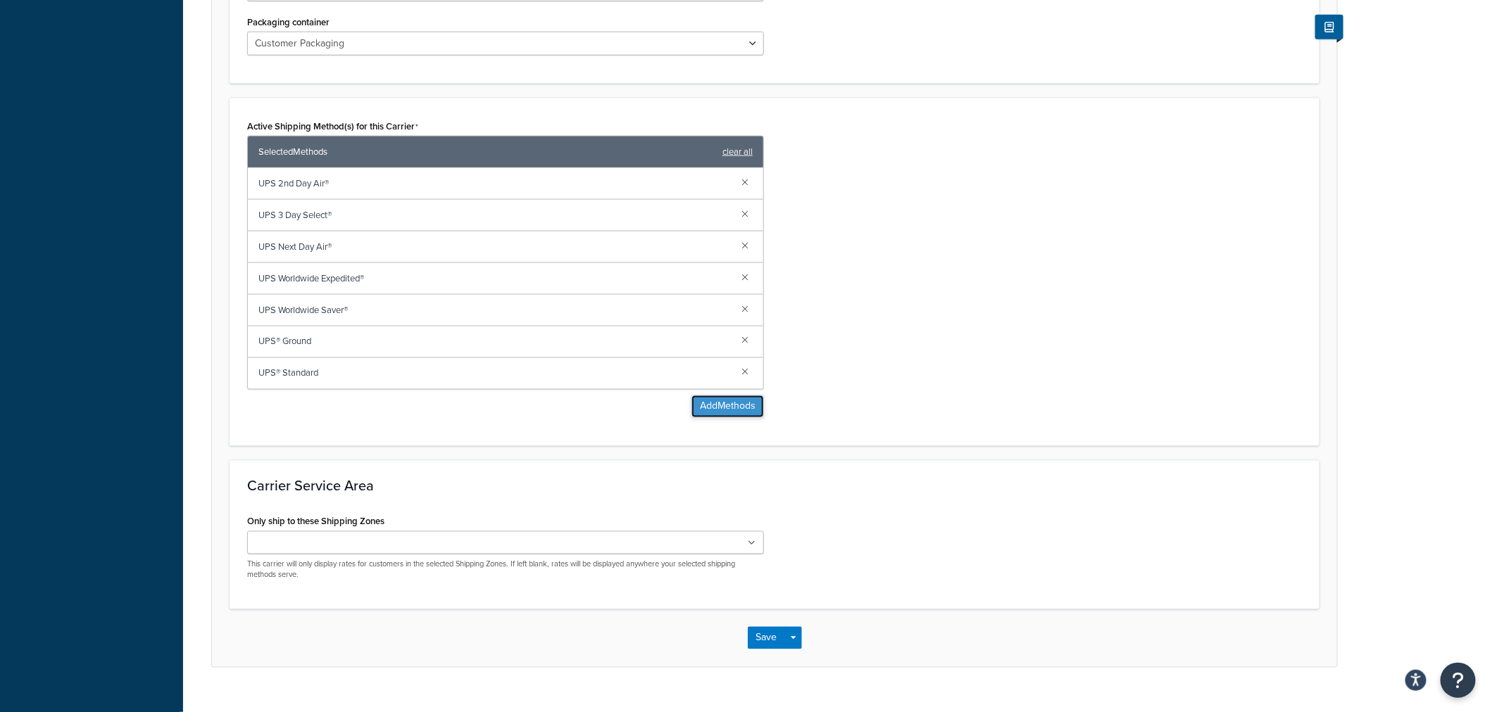
click at [709, 403] on button "Add Methods" at bounding box center [727, 407] width 73 height 23
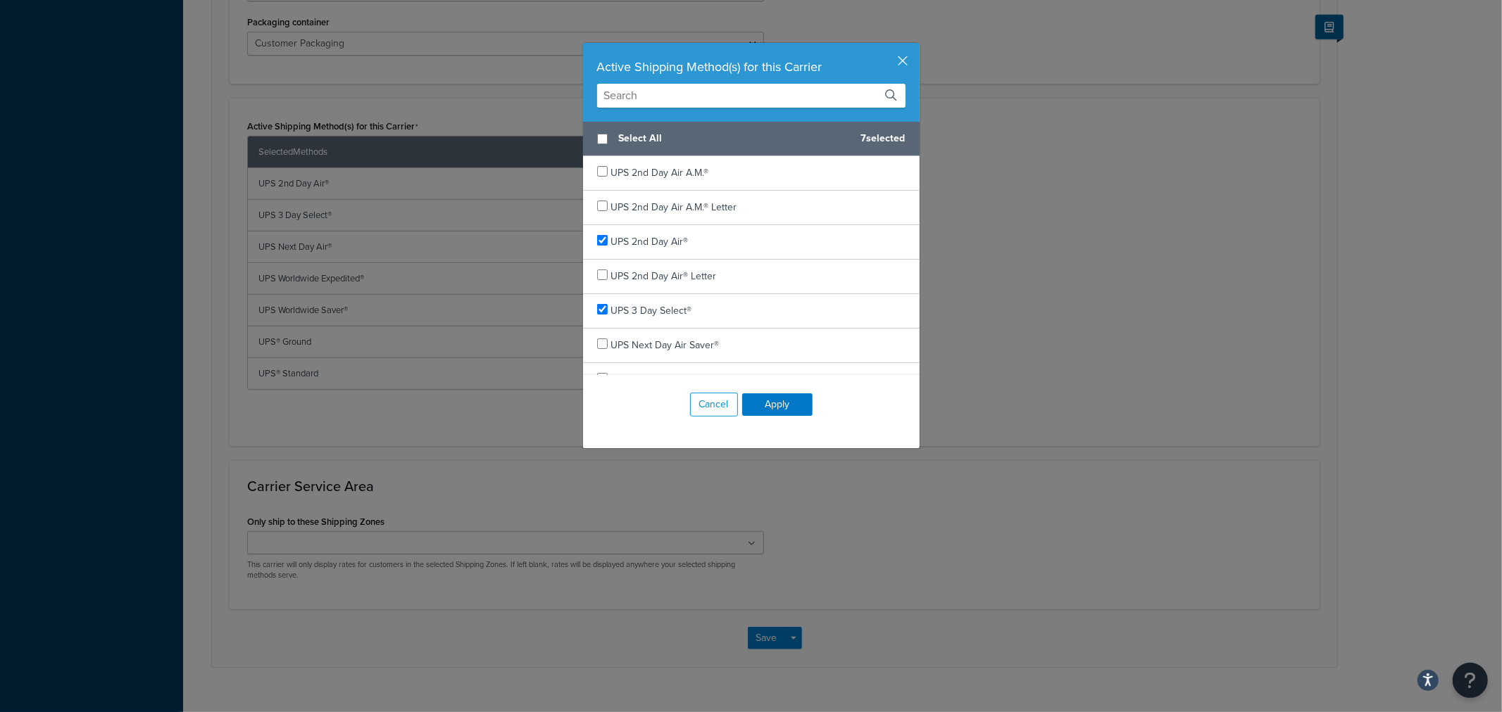
click at [725, 97] on input "text" at bounding box center [751, 96] width 308 height 24
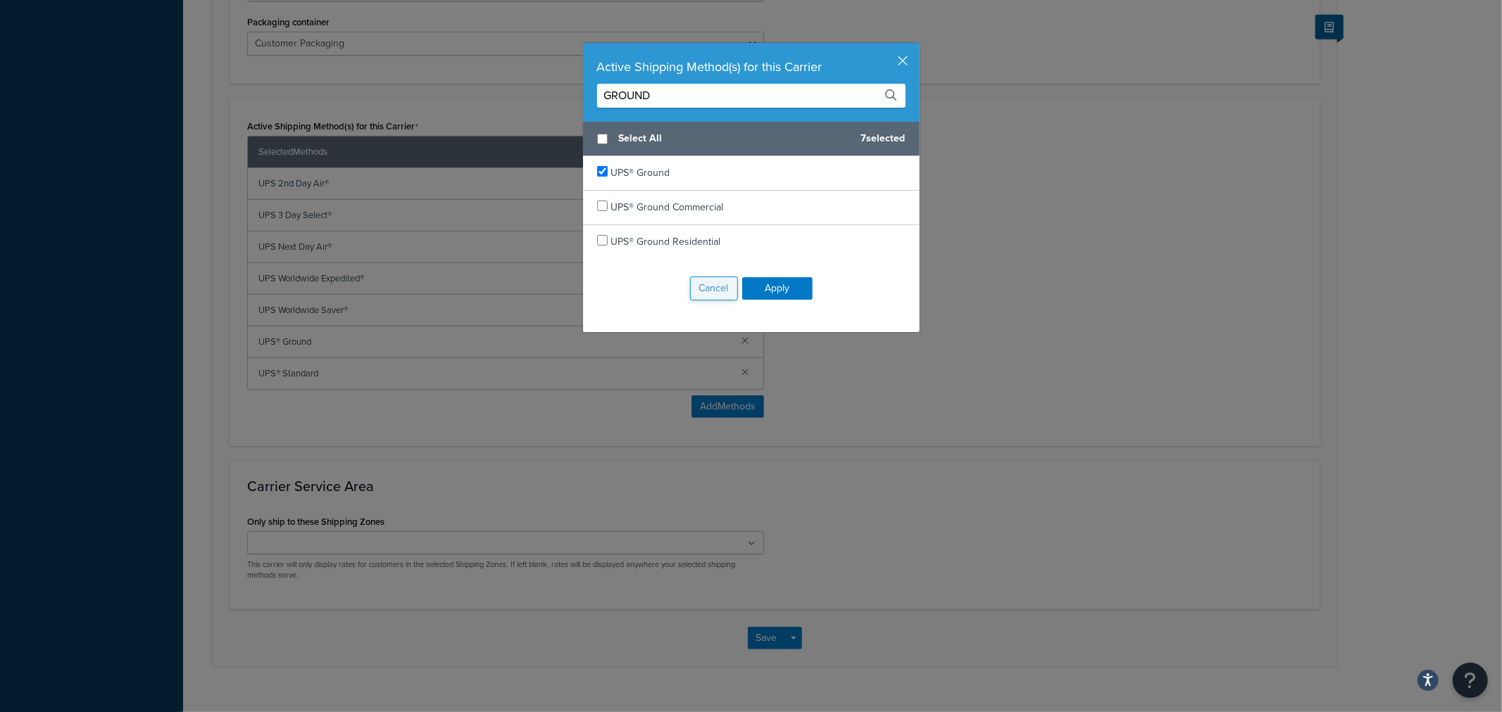
type input "GROUND"
click at [916, 46] on button "button" at bounding box center [918, 45] width 4 height 4
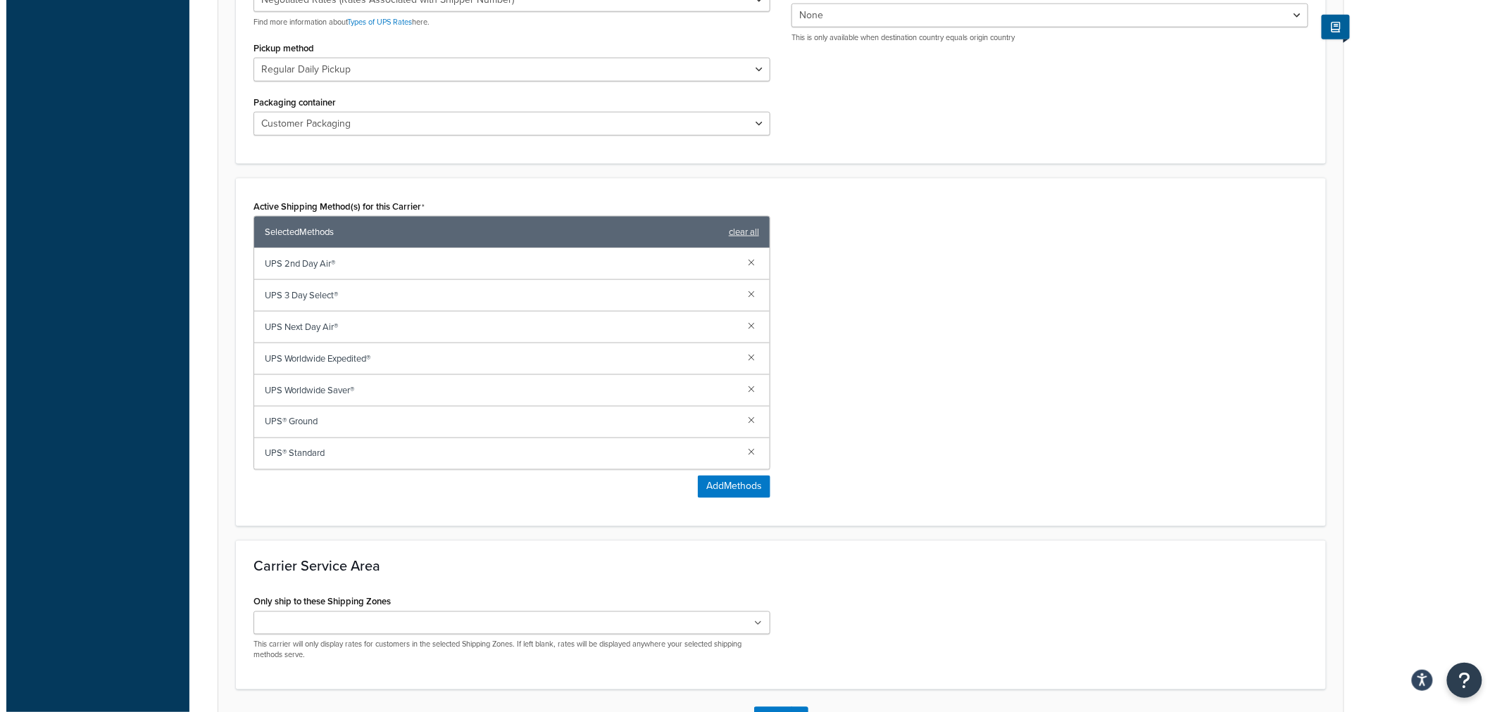
scroll to position [704, 0]
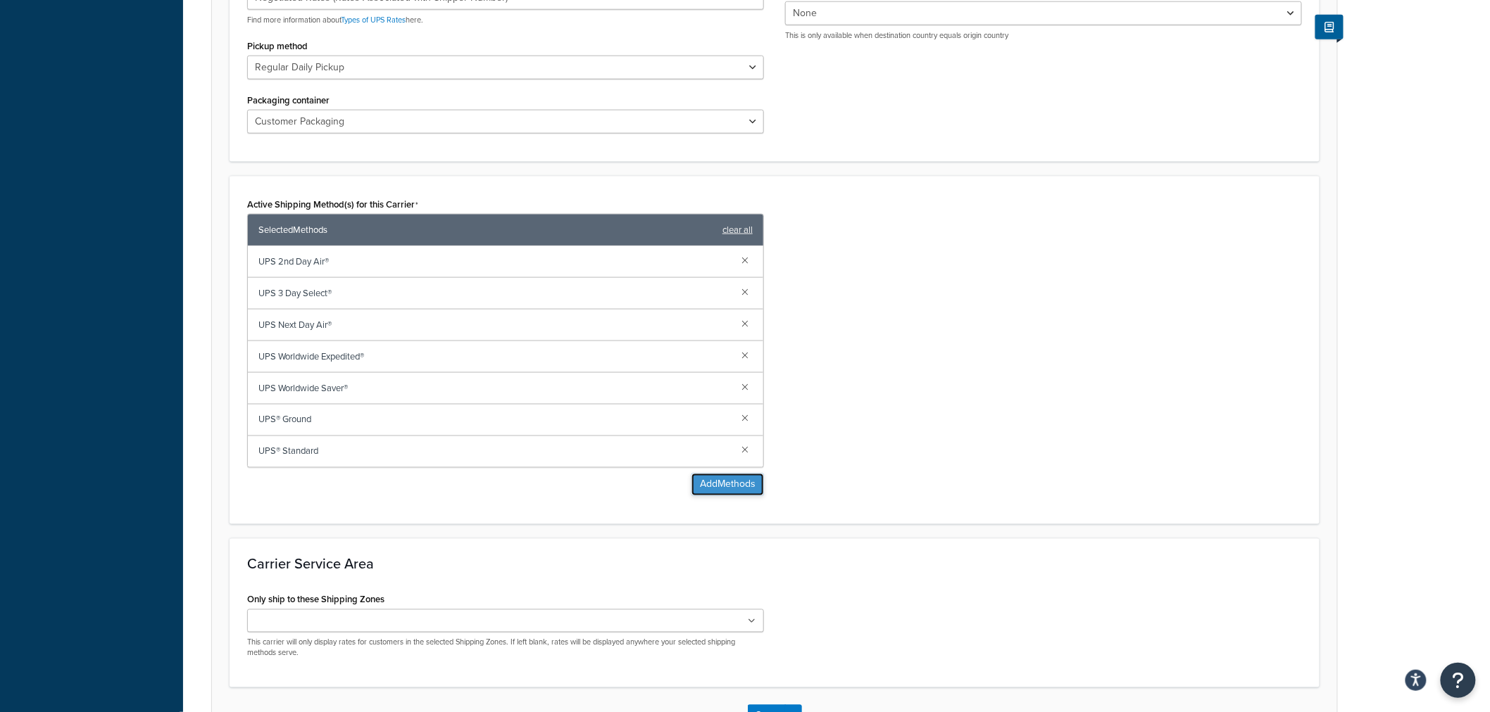
click at [717, 490] on button "Add Methods" at bounding box center [727, 485] width 73 height 23
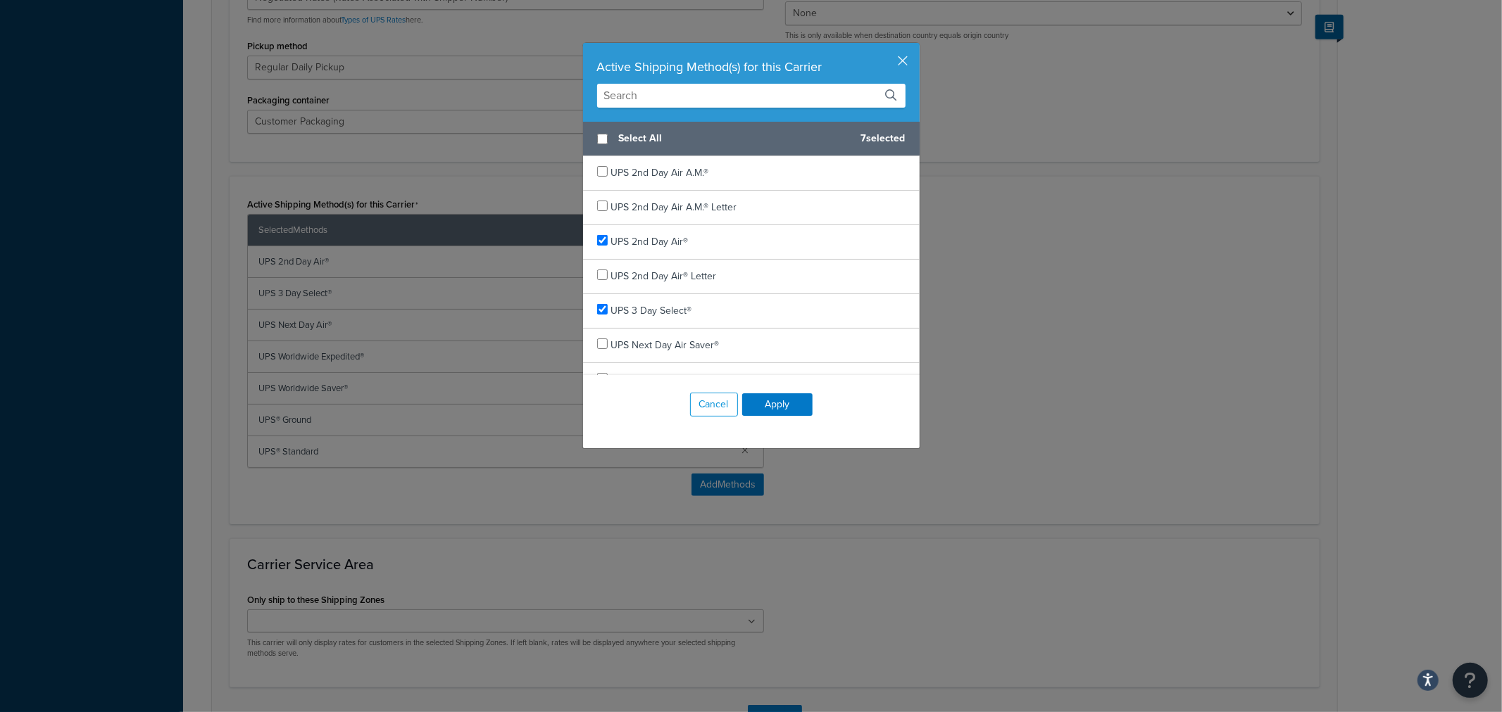
click at [689, 95] on input "text" at bounding box center [751, 96] width 308 height 24
type input "UPS"
drag, startPoint x: 582, startPoint y: 170, endPoint x: 592, endPoint y: 179, distance: 13.5
click at [592, 179] on div "UPS 2nd Day Air A.M.®" at bounding box center [751, 173] width 337 height 34
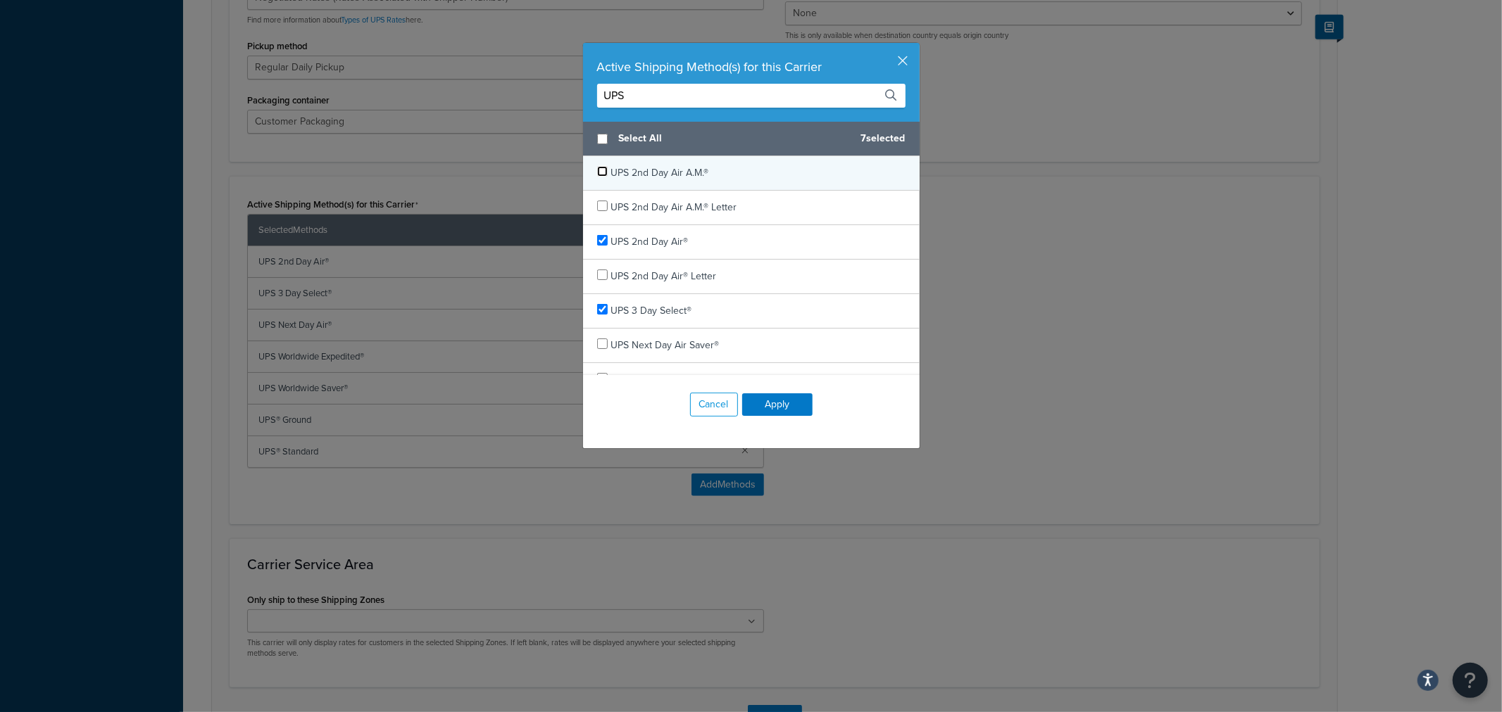
click at [597, 174] on input "checkbox" at bounding box center [602, 171] width 11 height 11
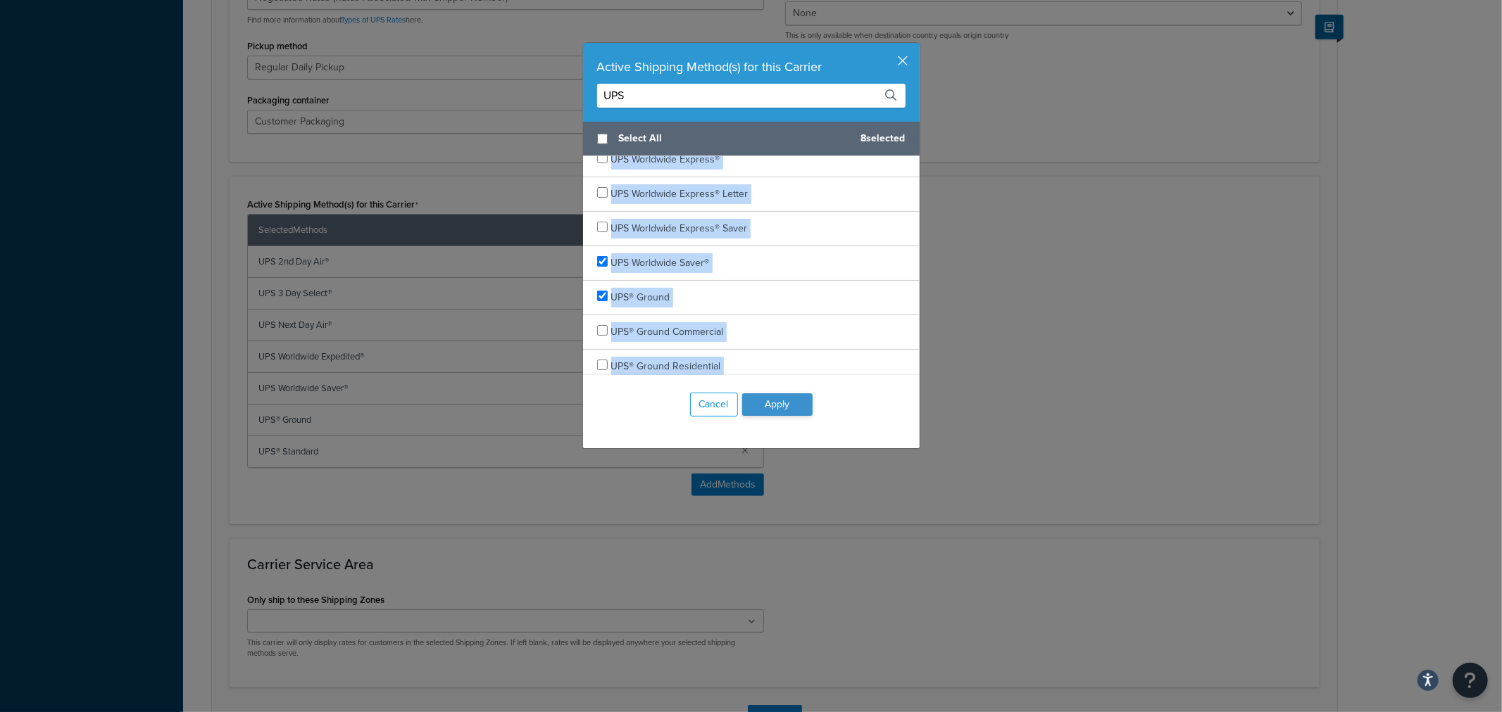
scroll to position [817, 0]
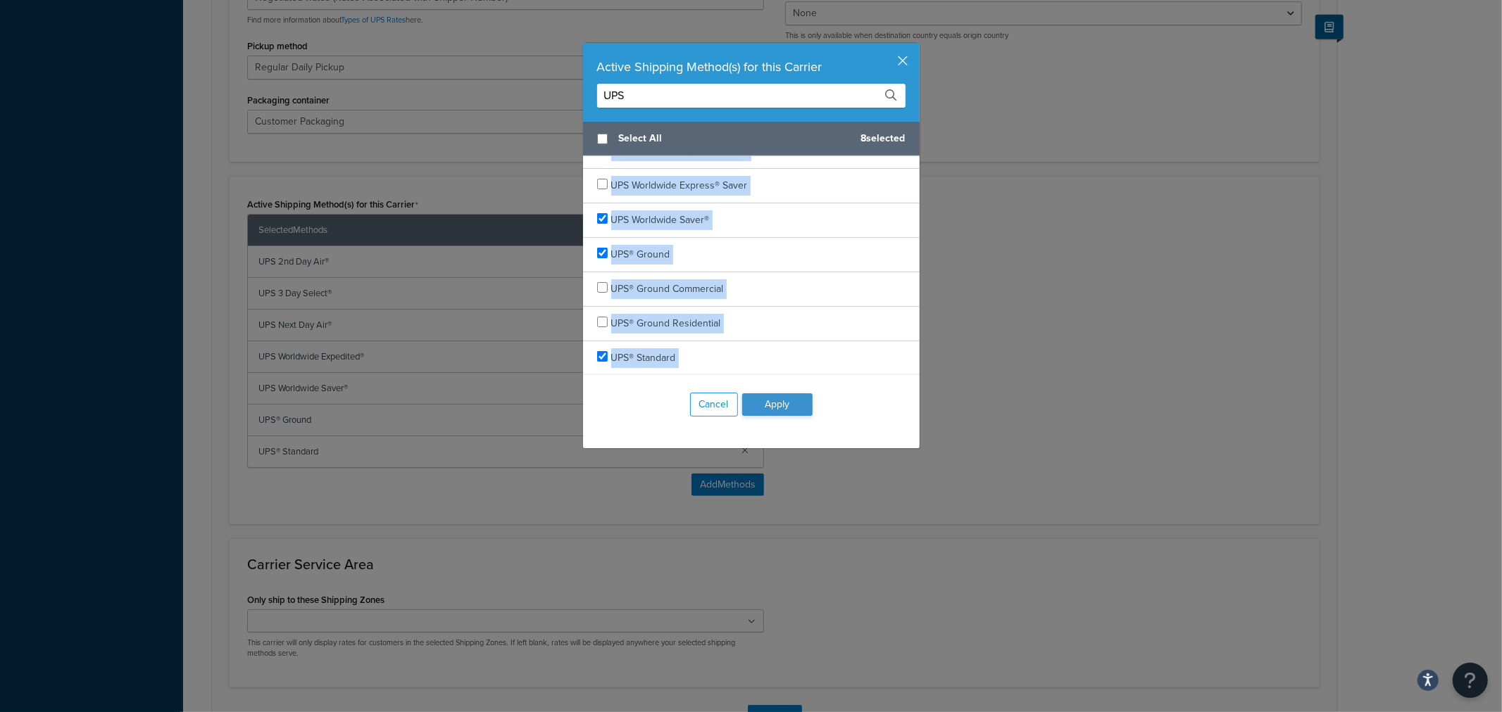
drag, startPoint x: 607, startPoint y: 175, endPoint x: 777, endPoint y: 395, distance: 278.1
click at [777, 395] on div "Active Shipping Method(s) for this Carrier UPS Select All 8 selected UPS 2nd Da…" at bounding box center [751, 245] width 338 height 407
copy div "UPS 2nd Day Air A.M.® UPS 2nd Day Air A.M.® Letter UPS 2nd Day Air® UPS 2nd Day…"
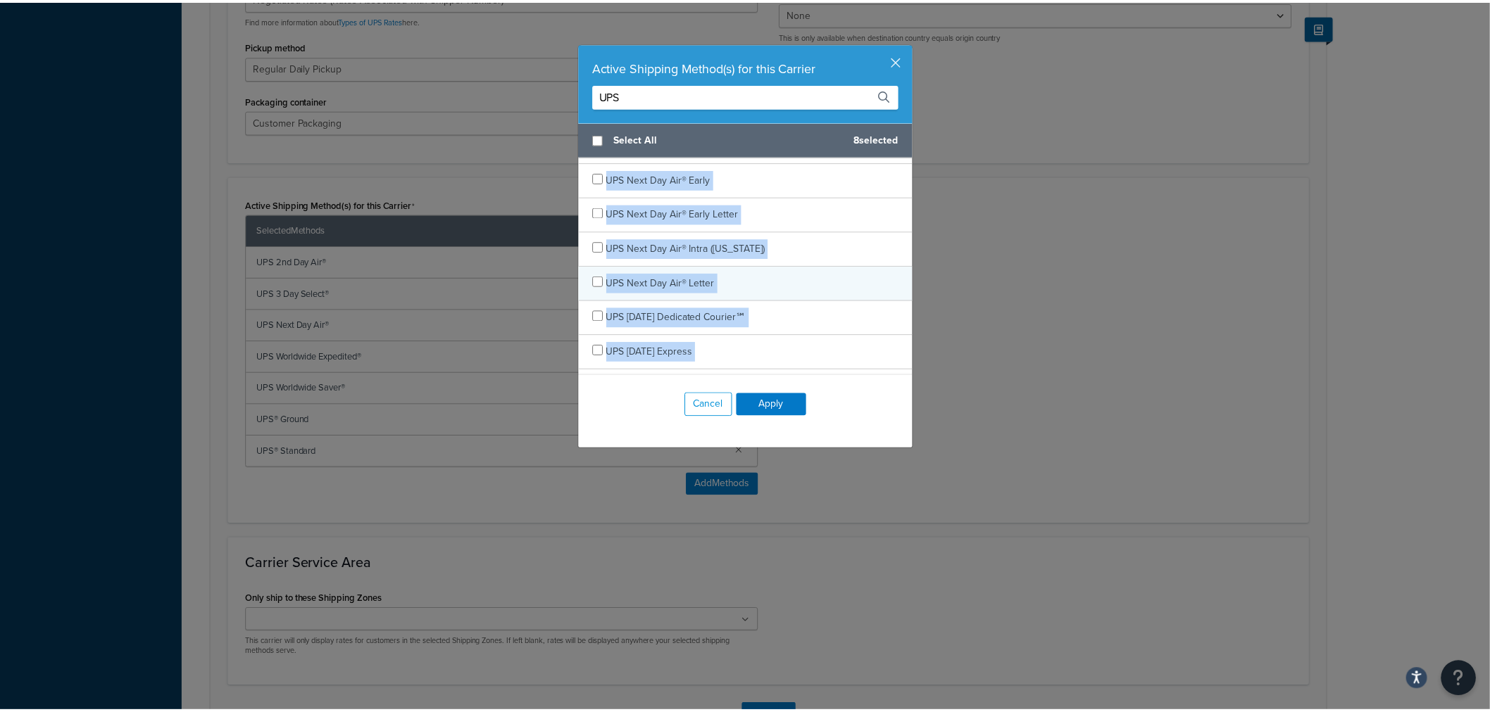
scroll to position [0, 0]
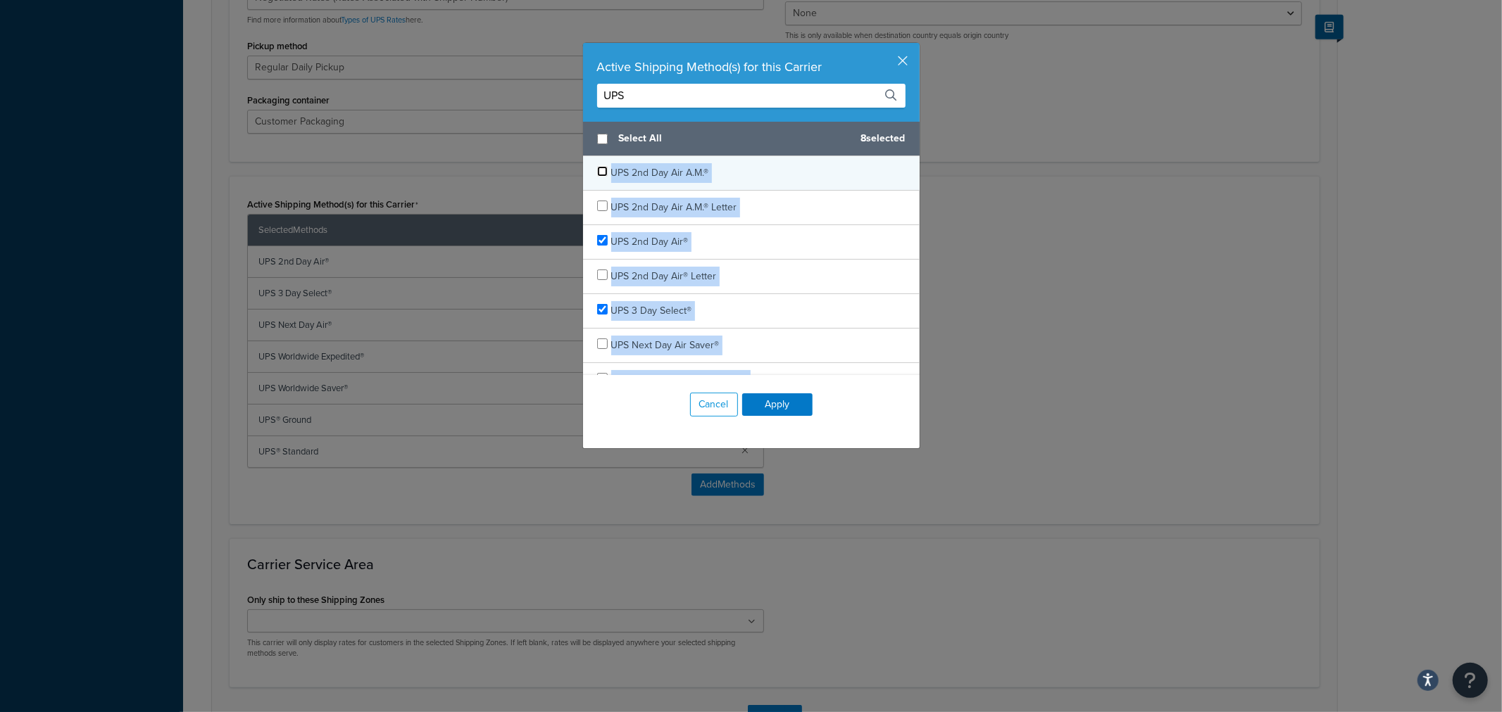
click at [597, 173] on input "checkbox" at bounding box center [602, 171] width 11 height 11
checkbox input "false"
click at [698, 408] on button "Cancel" at bounding box center [714, 405] width 48 height 24
